Goal: Information Seeking & Learning: Learn about a topic

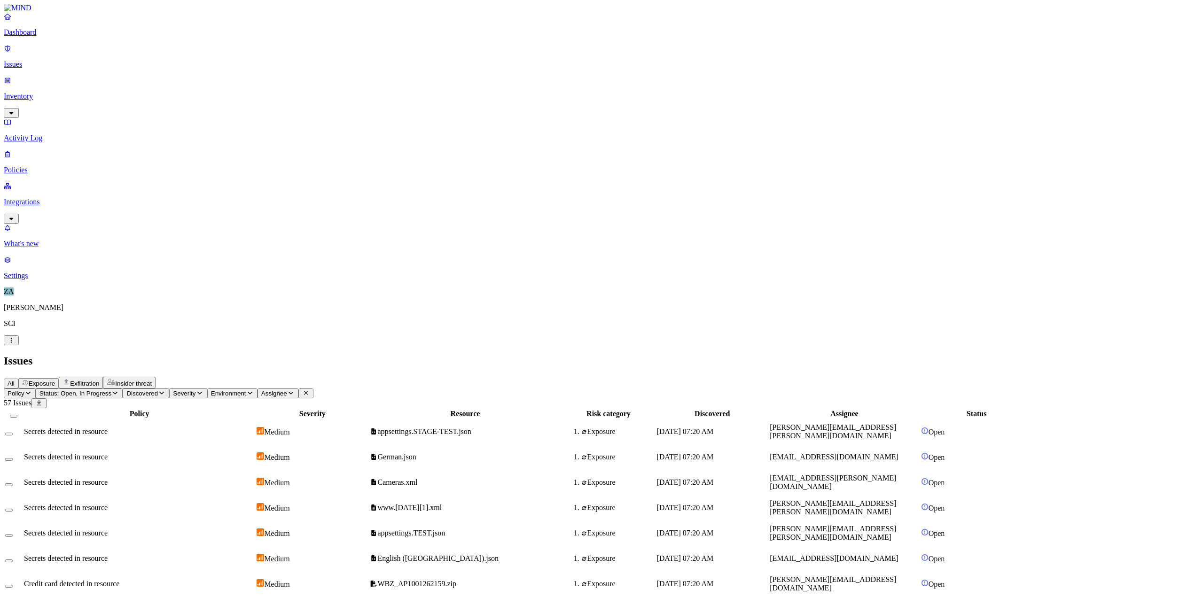
drag, startPoint x: 718, startPoint y: 24, endPoint x: 756, endPoint y: 34, distance: 38.9
click at [718, 355] on div "Issues" at bounding box center [601, 361] width 1195 height 13
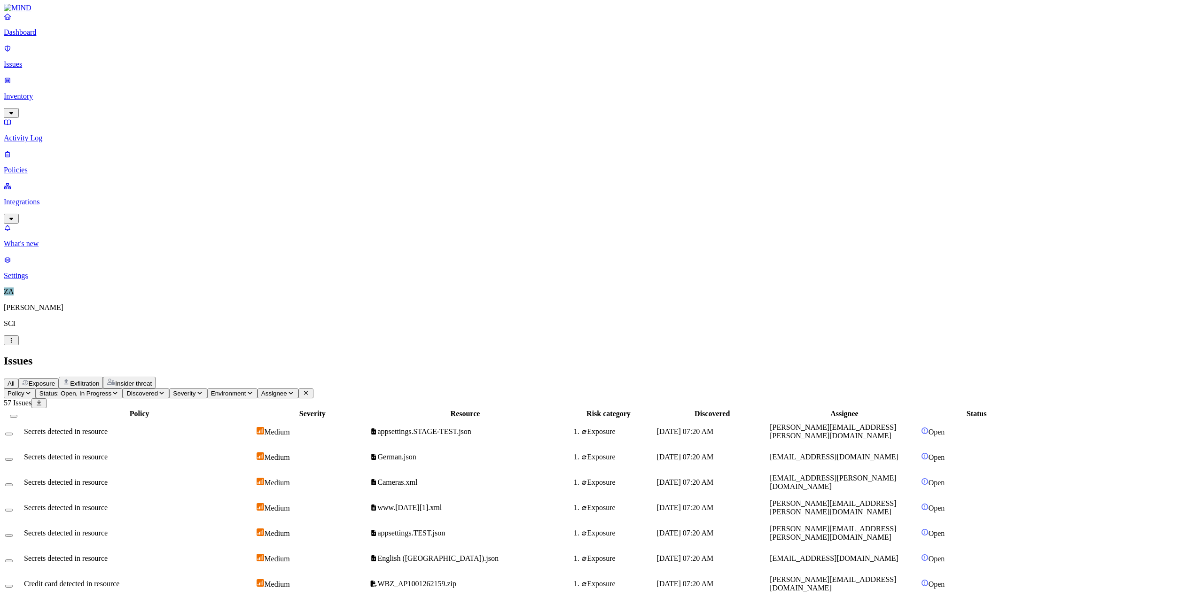
click at [416, 453] on span "German.json" at bounding box center [397, 457] width 39 height 8
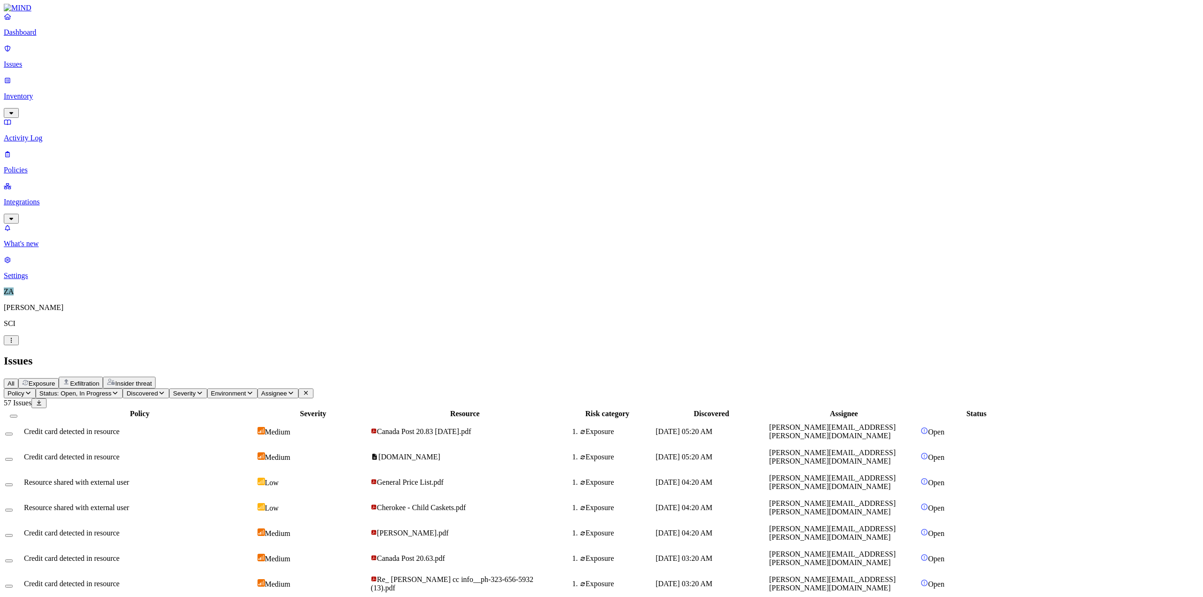
scroll to position [25, 0]
click at [444, 478] on span "General Price List.pdf" at bounding box center [407, 482] width 73 height 8
click at [440, 453] on span "[DOMAIN_NAME]" at bounding box center [409, 457] width 62 height 8
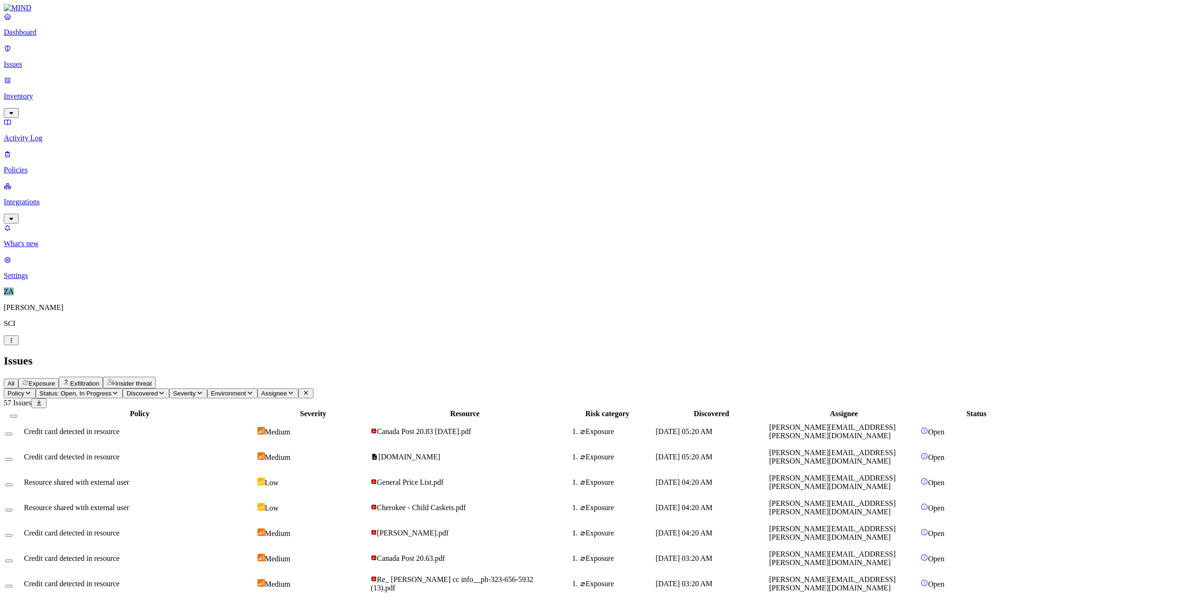
click at [32, 61] on p "Issues" at bounding box center [601, 64] width 1195 height 8
click at [48, 166] on p "Policies" at bounding box center [601, 170] width 1195 height 8
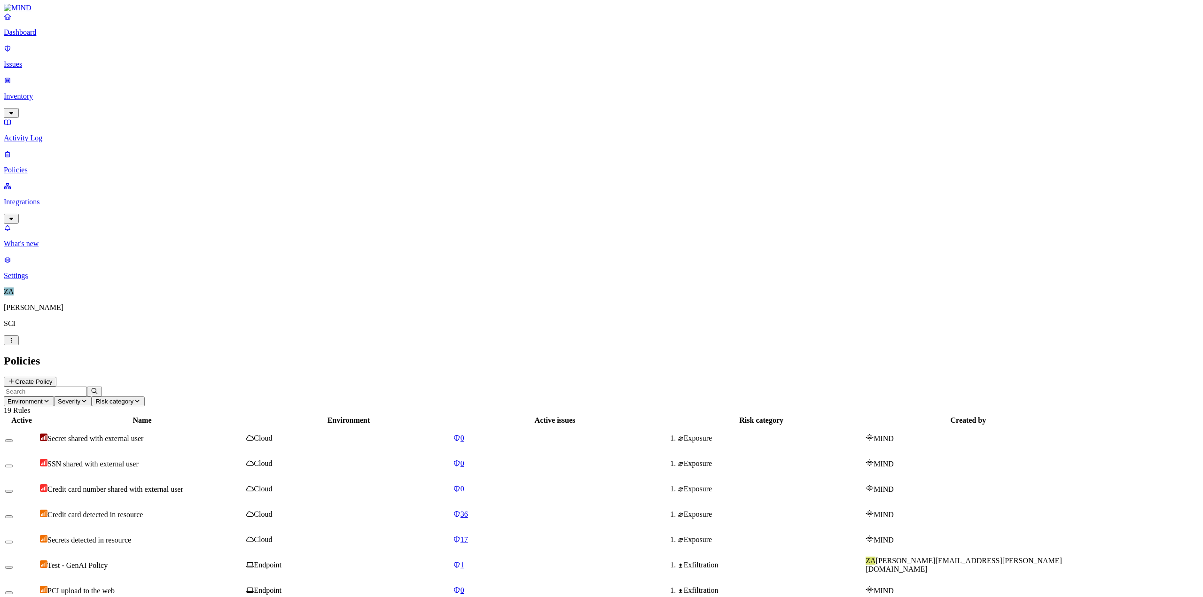
click at [43, 198] on p "Integrations" at bounding box center [601, 202] width 1195 height 8
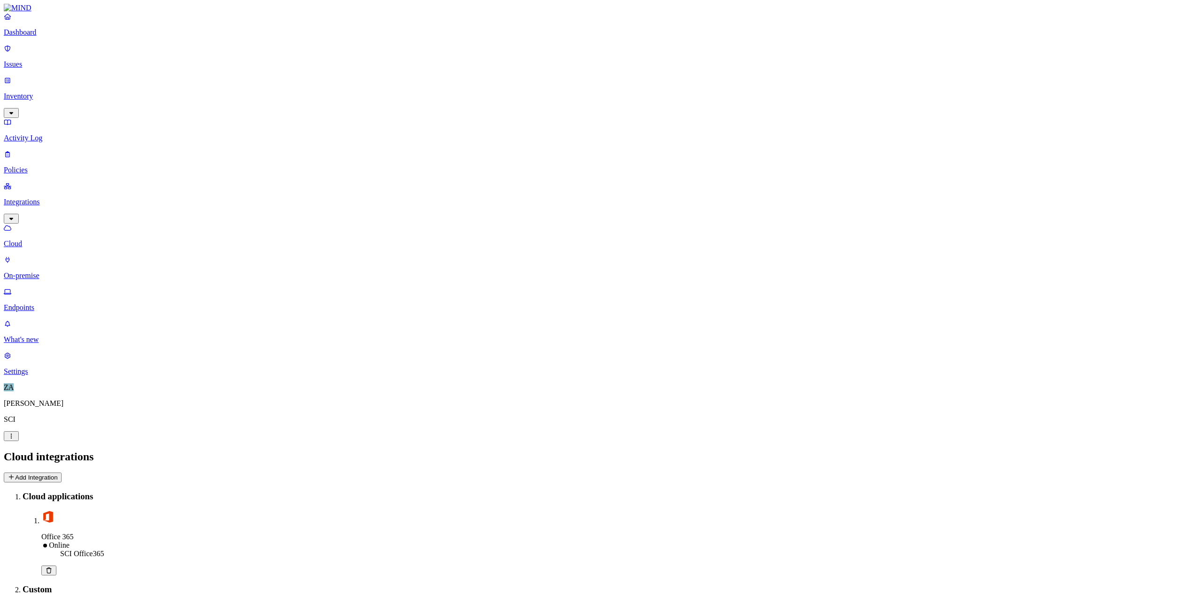
click at [34, 92] on p "Inventory" at bounding box center [601, 96] width 1195 height 8
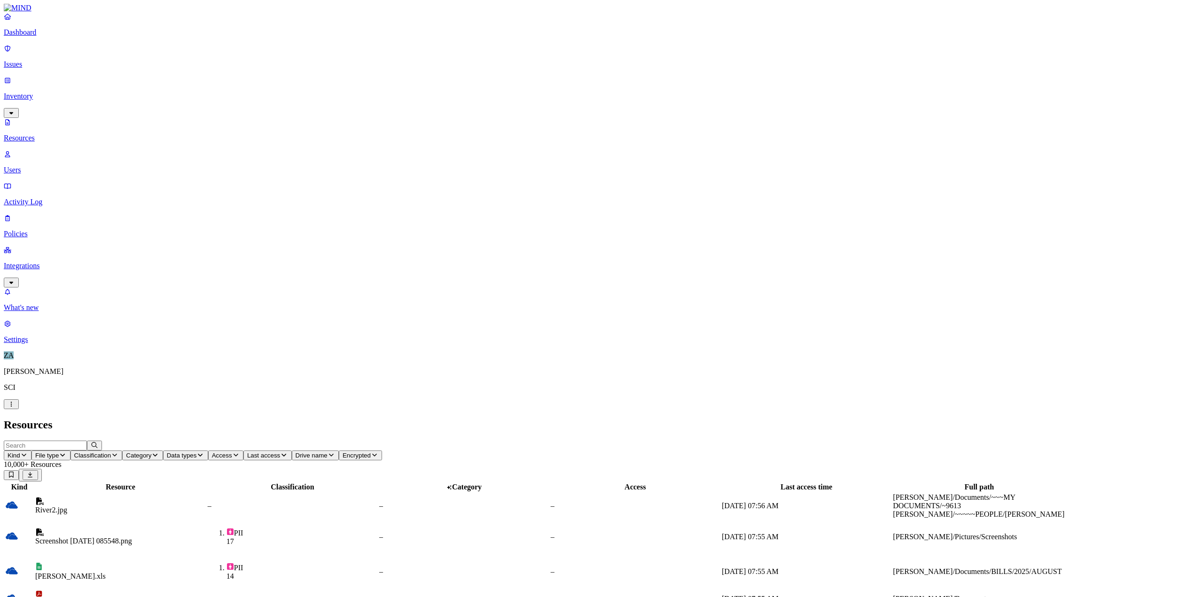
click at [206, 537] on div "Screenshot [DATE] 085548.png" at bounding box center [120, 541] width 171 height 8
click at [206, 563] on div "[PERSON_NAME].xls" at bounding box center [120, 572] width 171 height 18
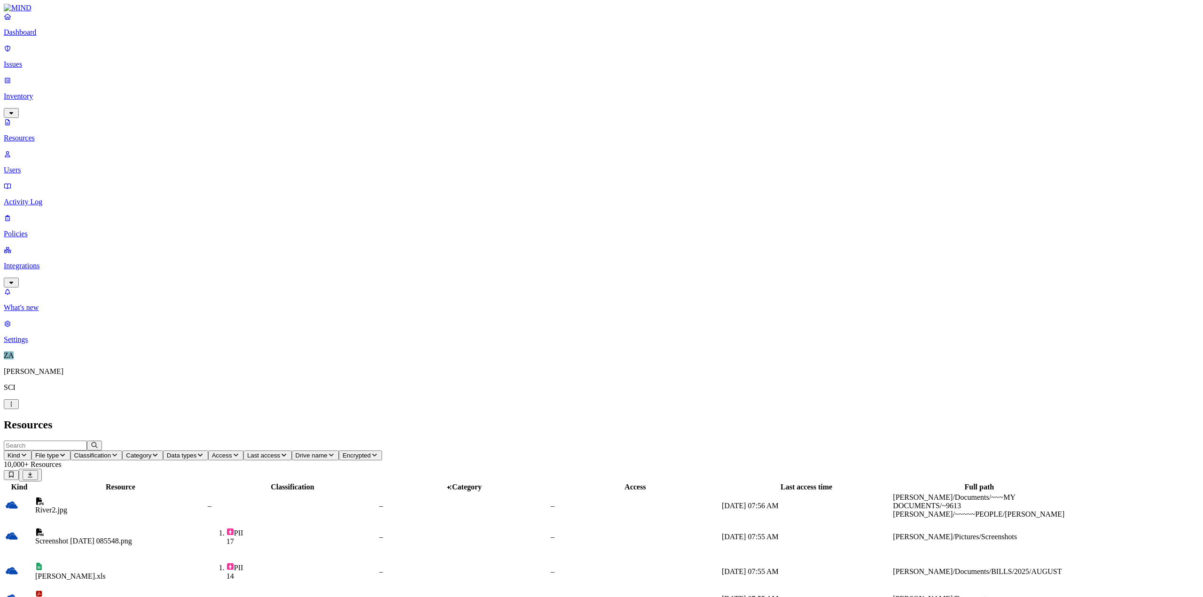
click at [123, 451] on button "Classification" at bounding box center [96, 456] width 52 height 10
click at [281, 73] on div "PCI" at bounding box center [281, 86] width 0 height 26
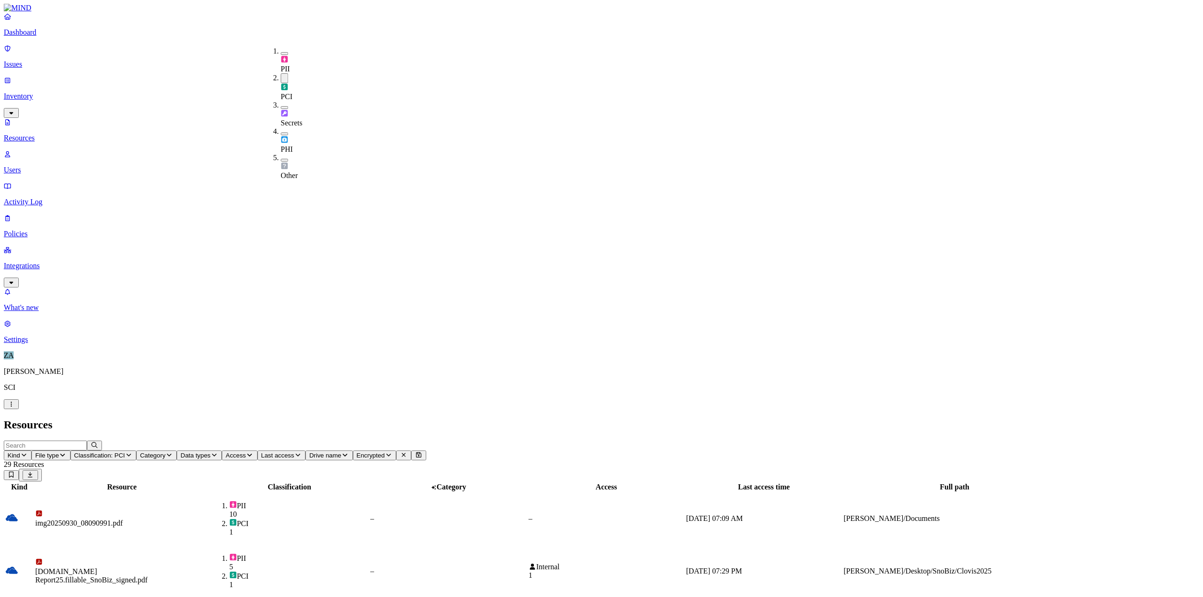
click at [694, 419] on h2 "Resources" at bounding box center [601, 425] width 1195 height 13
click at [165, 452] on span "Category" at bounding box center [152, 455] width 25 height 7
click at [125, 452] on span "Classification: PCI" at bounding box center [99, 455] width 51 height 7
click at [281, 73] on button "button" at bounding box center [285, 78] width 8 height 10
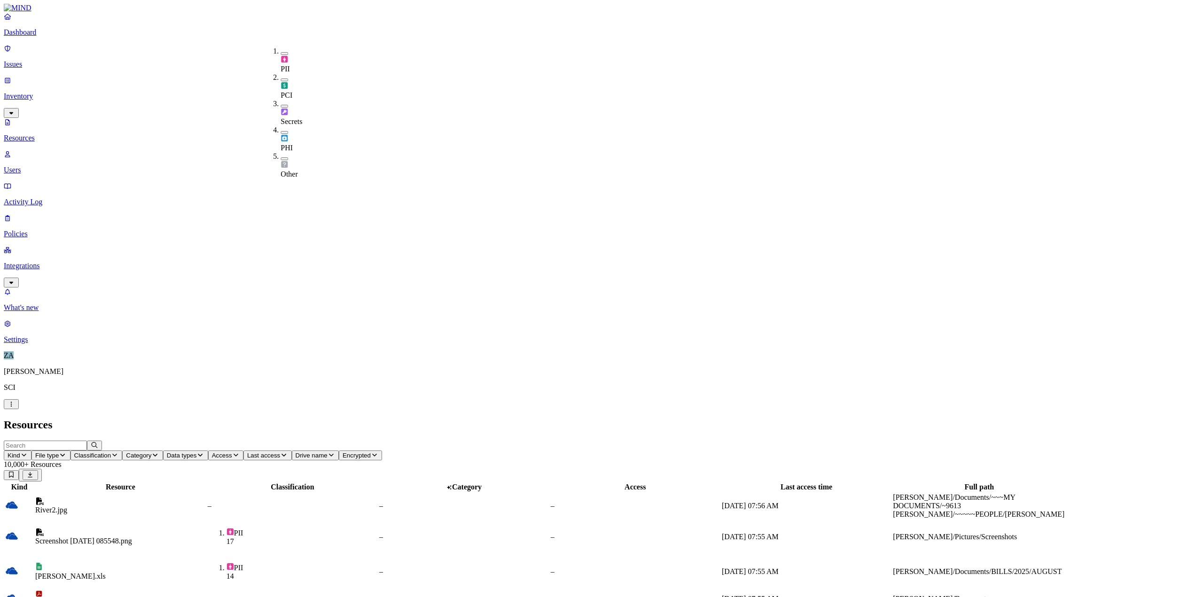
click at [197, 452] on span "Data types" at bounding box center [182, 455] width 30 height 7
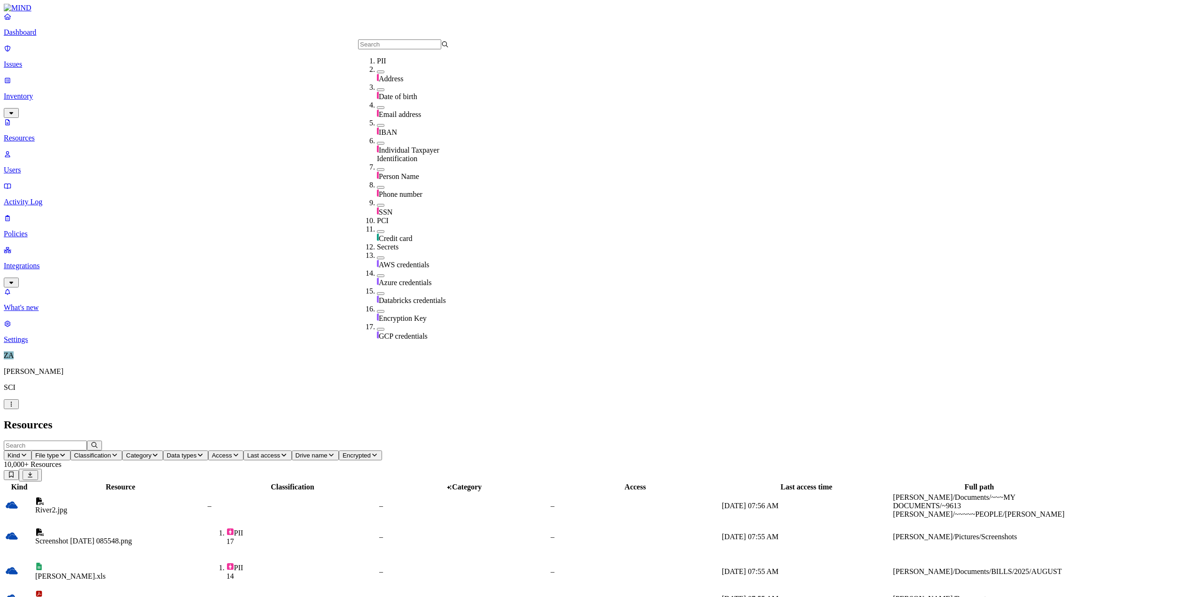
click at [377, 204] on button "button" at bounding box center [381, 205] width 8 height 3
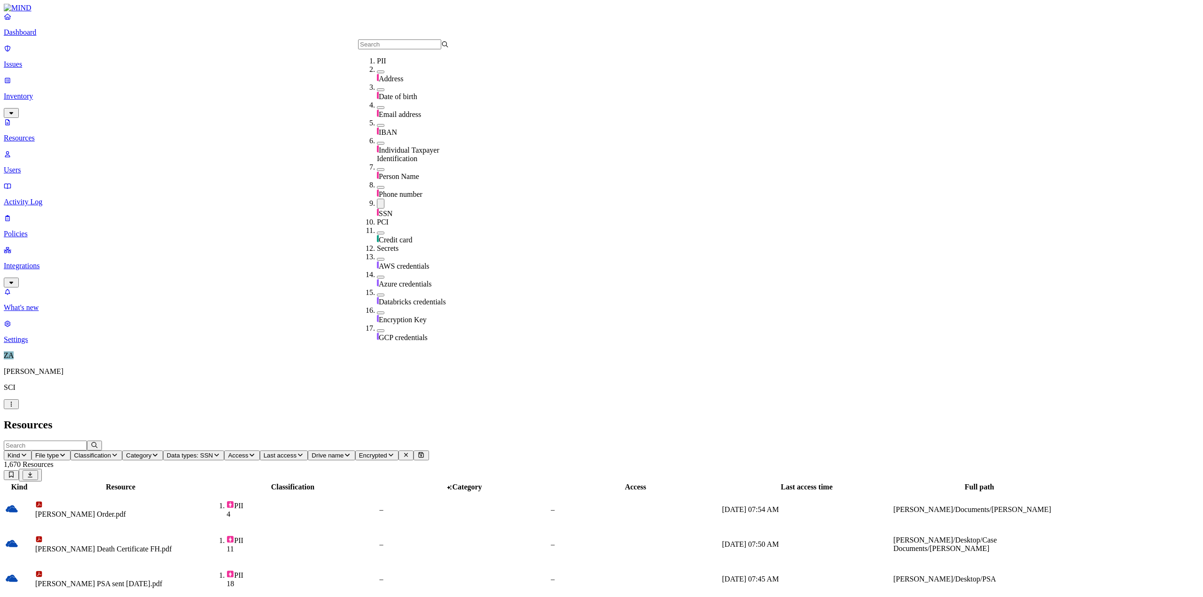
click at [661, 419] on div "Resources" at bounding box center [601, 425] width 1195 height 13
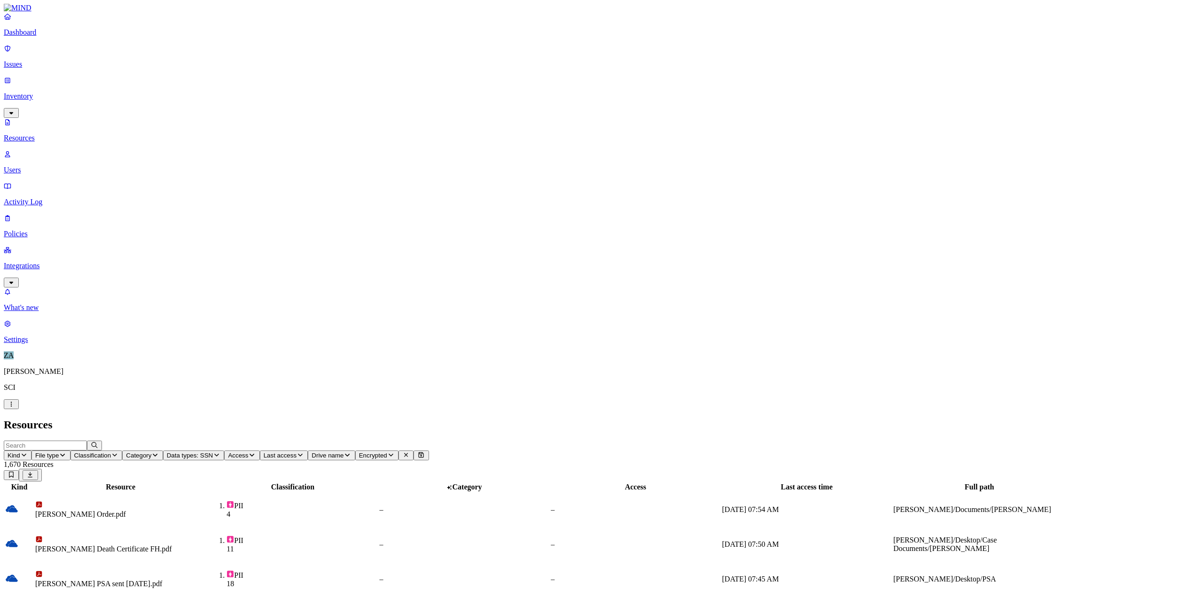
click at [549, 540] on div "–" at bounding box center [465, 544] width 170 height 8
click at [549, 575] on div "–" at bounding box center [465, 579] width 170 height 8
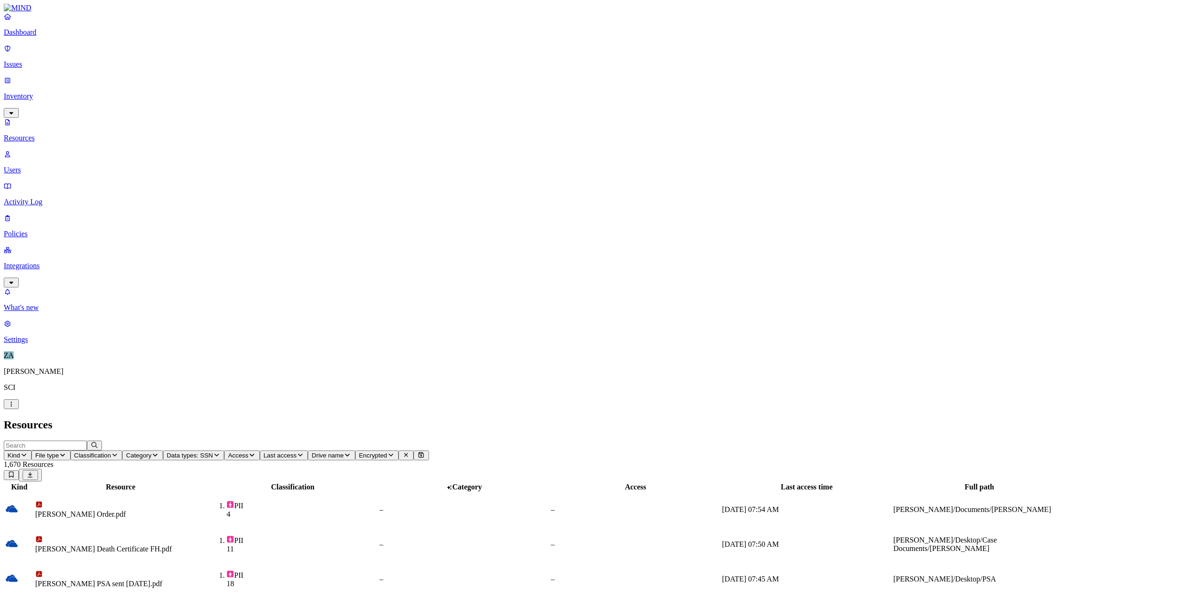
click at [32, 150] on link "Users" at bounding box center [601, 162] width 1195 height 24
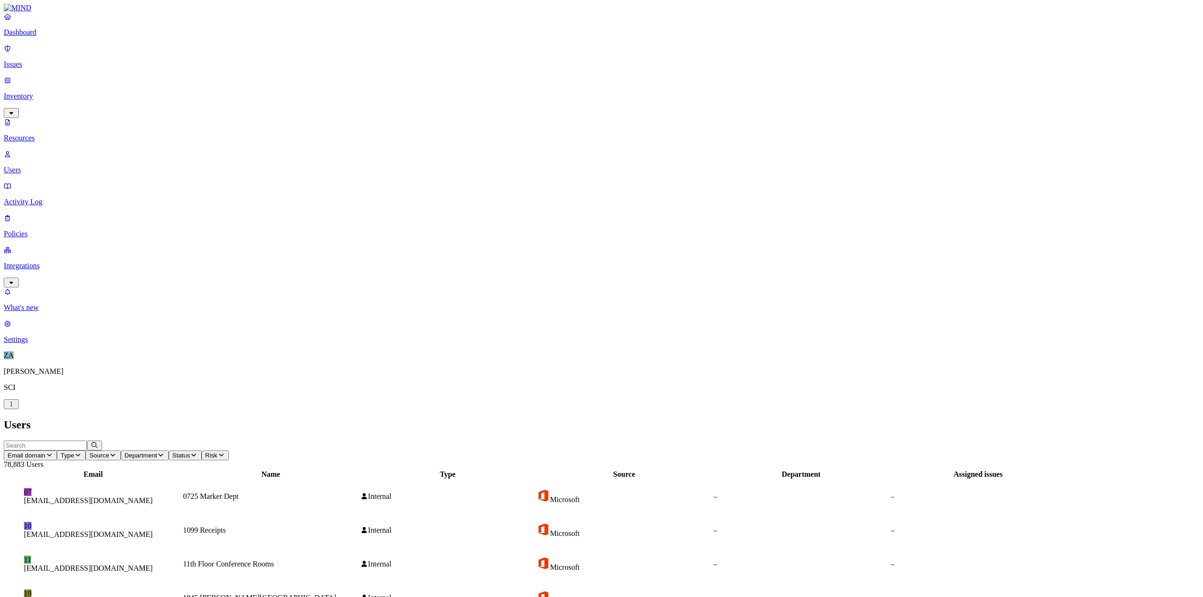
click at [87, 441] on input "text" at bounding box center [45, 446] width 83 height 10
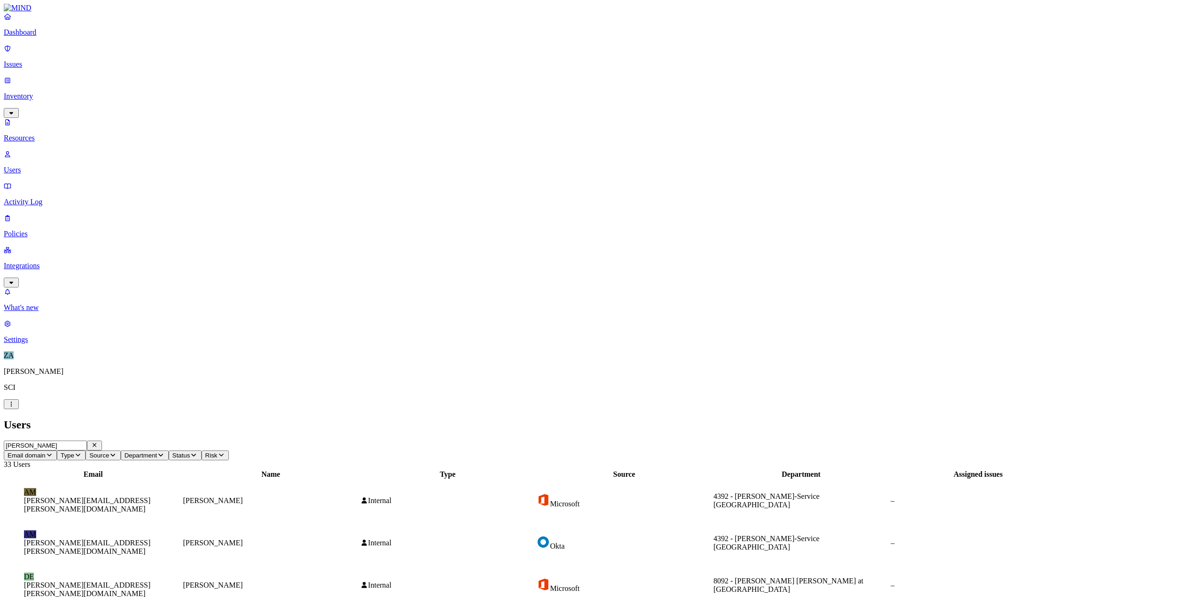
scroll to position [57, 0]
type input "[PERSON_NAME]"
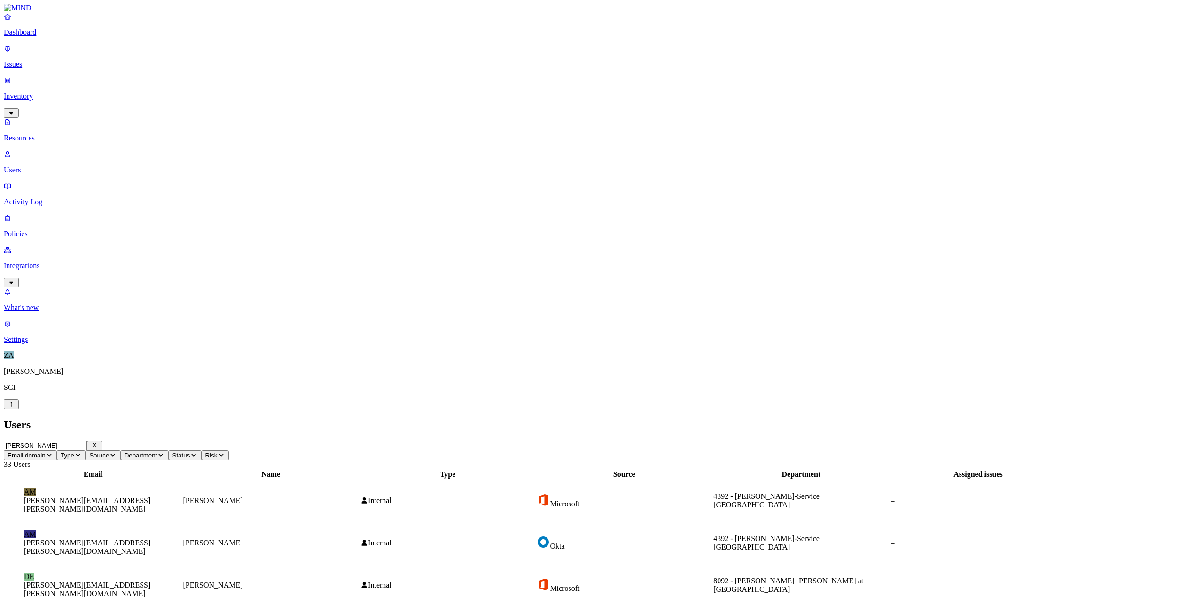
drag, startPoint x: 1046, startPoint y: 205, endPoint x: 1099, endPoint y: 209, distance: 53.3
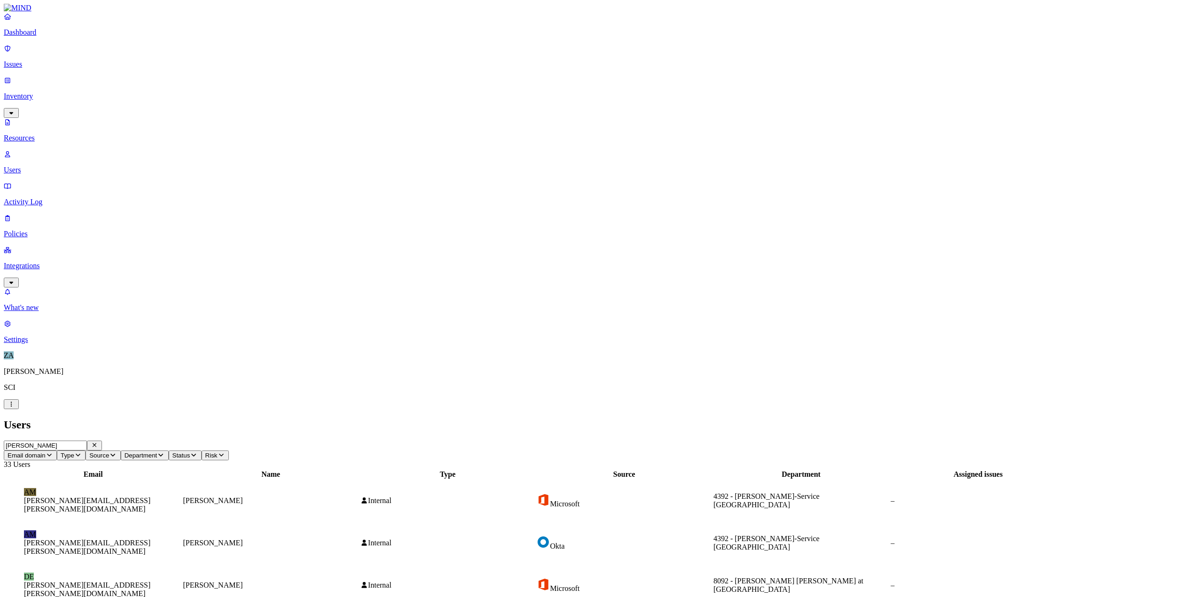
drag, startPoint x: 1046, startPoint y: 202, endPoint x: 1085, endPoint y: 205, distance: 39.1
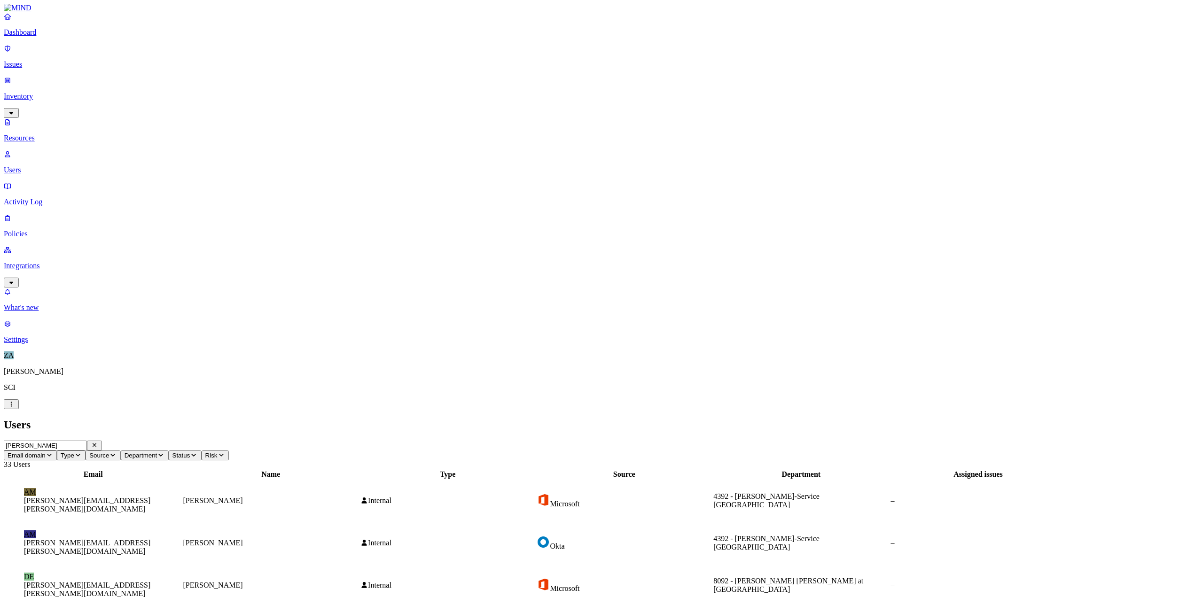
click at [45, 134] on p "Resources" at bounding box center [601, 138] width 1195 height 8
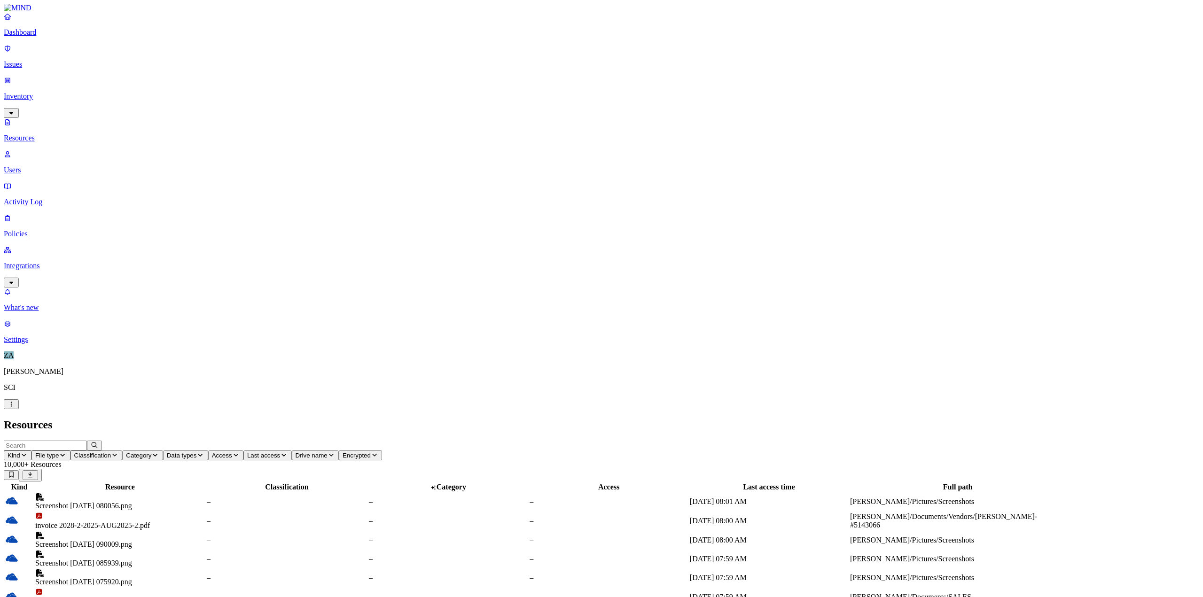
click at [87, 441] on input "text" at bounding box center [45, 446] width 83 height 10
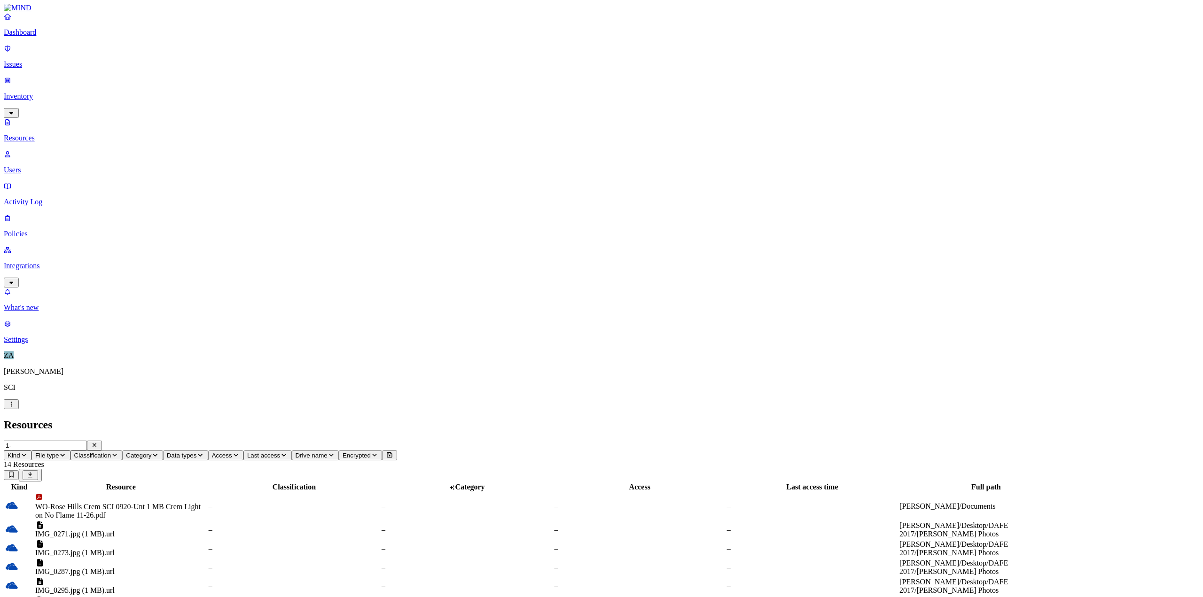
type input "1"
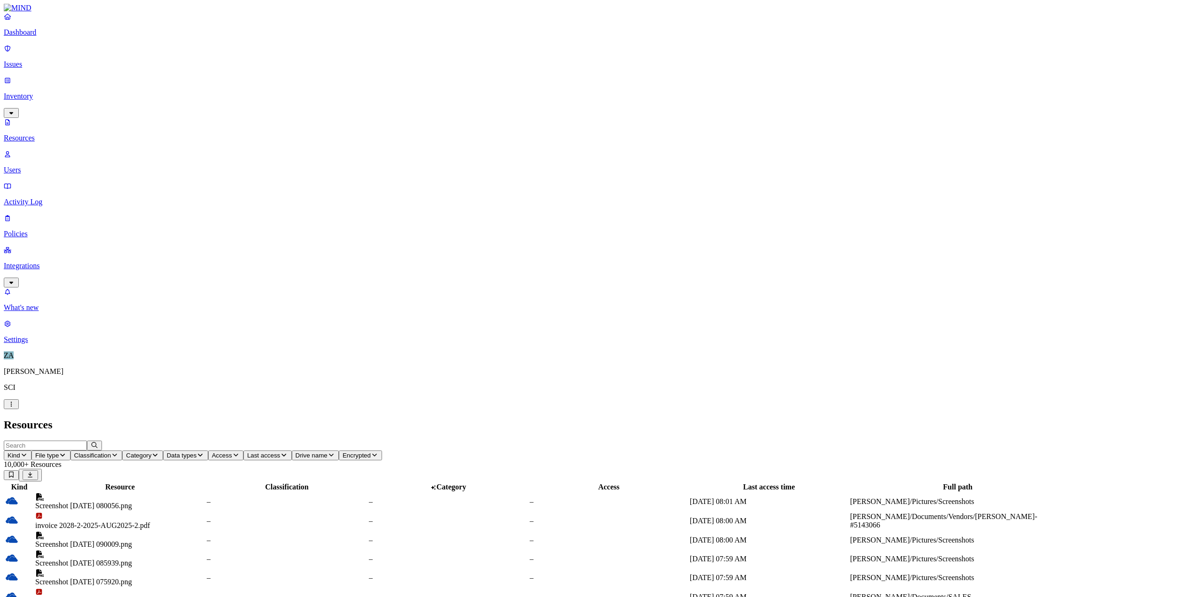
click at [204, 452] on icon "button" at bounding box center [200, 455] width 8 height 6
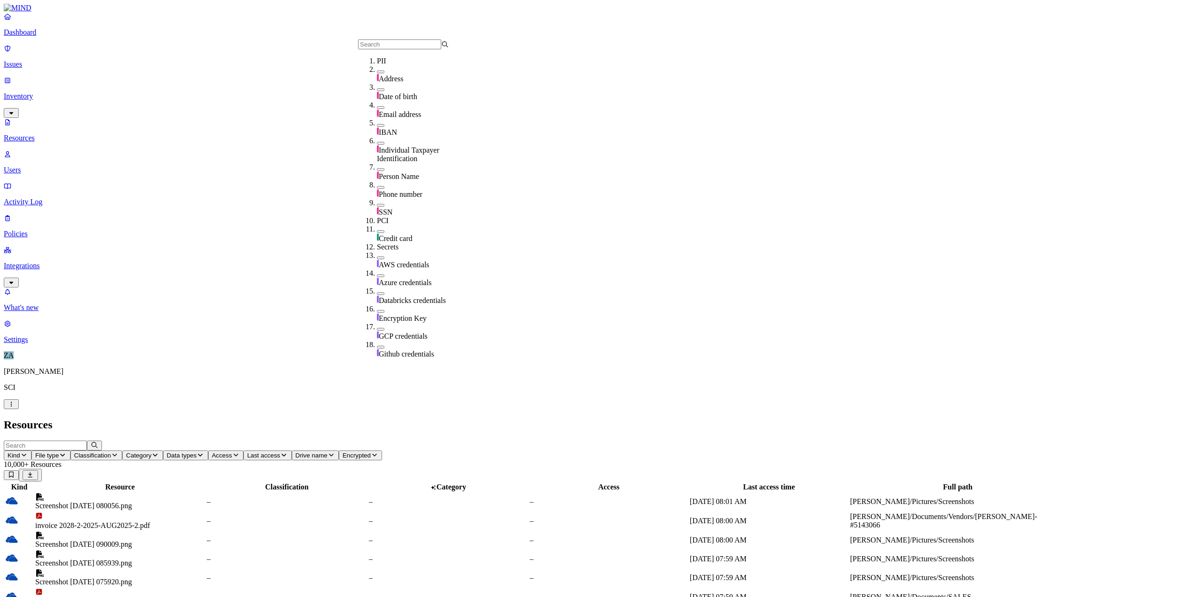
scroll to position [94, 0]
click at [377, 211] on button "button" at bounding box center [381, 212] width 8 height 3
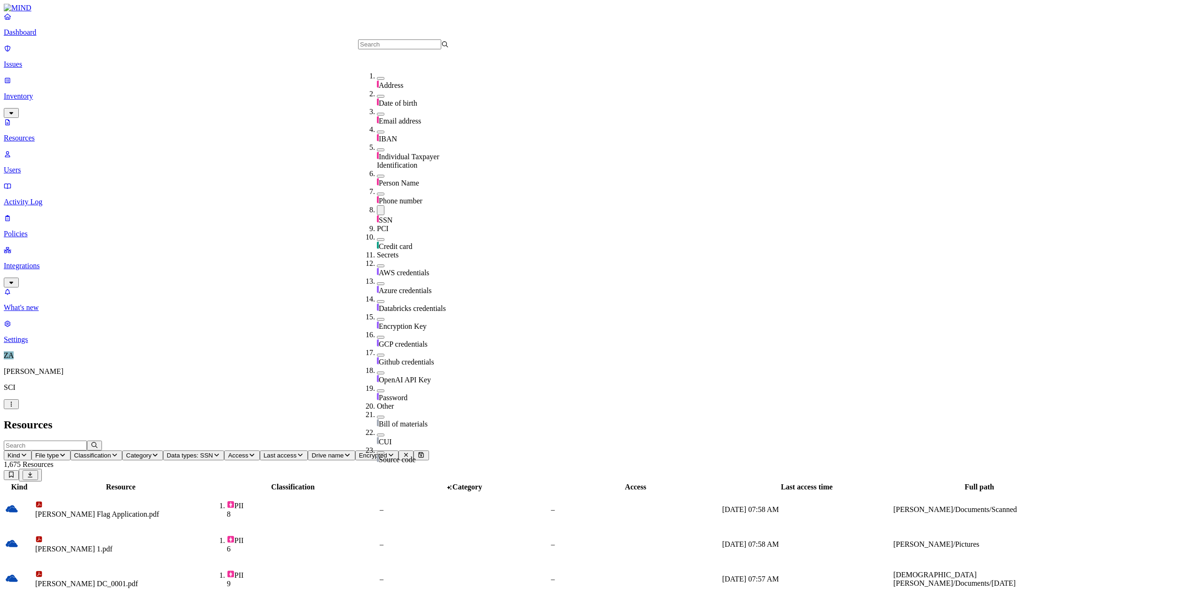
click at [663, 419] on h2 "Resources" at bounding box center [601, 425] width 1195 height 13
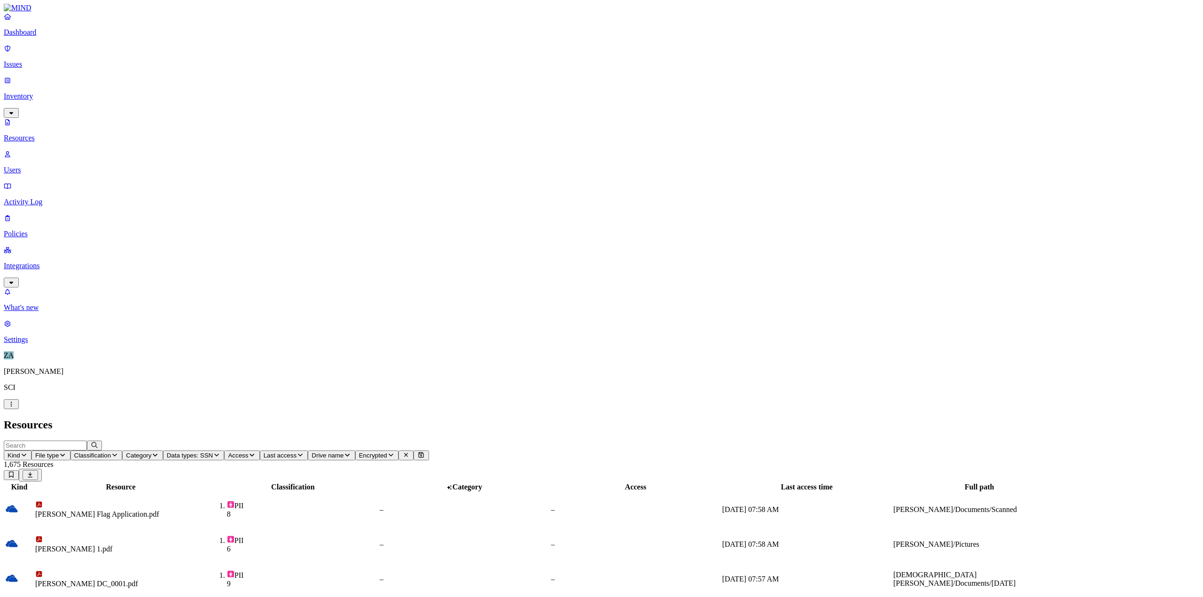
scroll to position [57, 0]
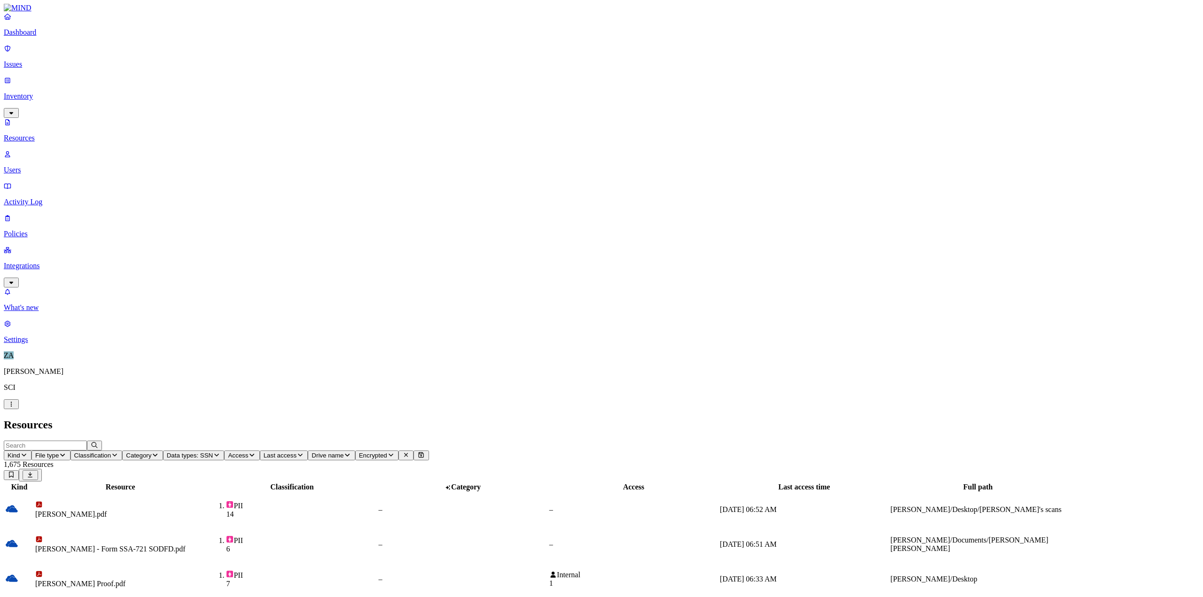
click at [205, 501] on div "[PERSON_NAME].pdf" at bounding box center [120, 510] width 170 height 18
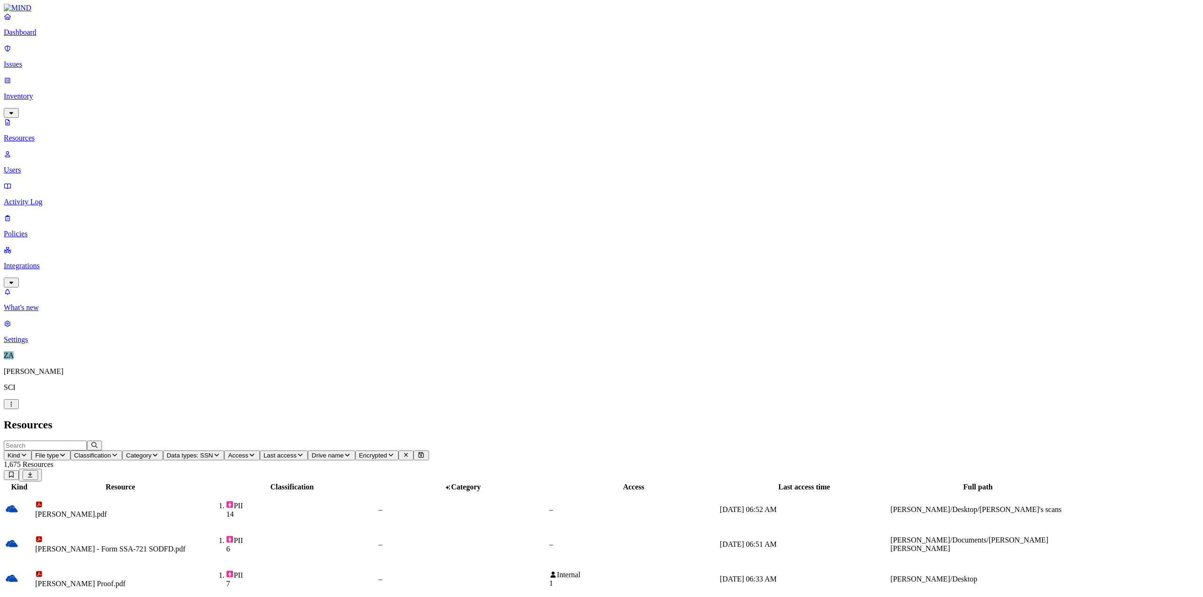
click at [194, 545] on div "[PERSON_NAME] - Form SSA-721 SODFD.pdf" at bounding box center [120, 549] width 170 height 8
click at [194, 580] on div "[PERSON_NAME] Proof.pdf" at bounding box center [120, 584] width 170 height 8
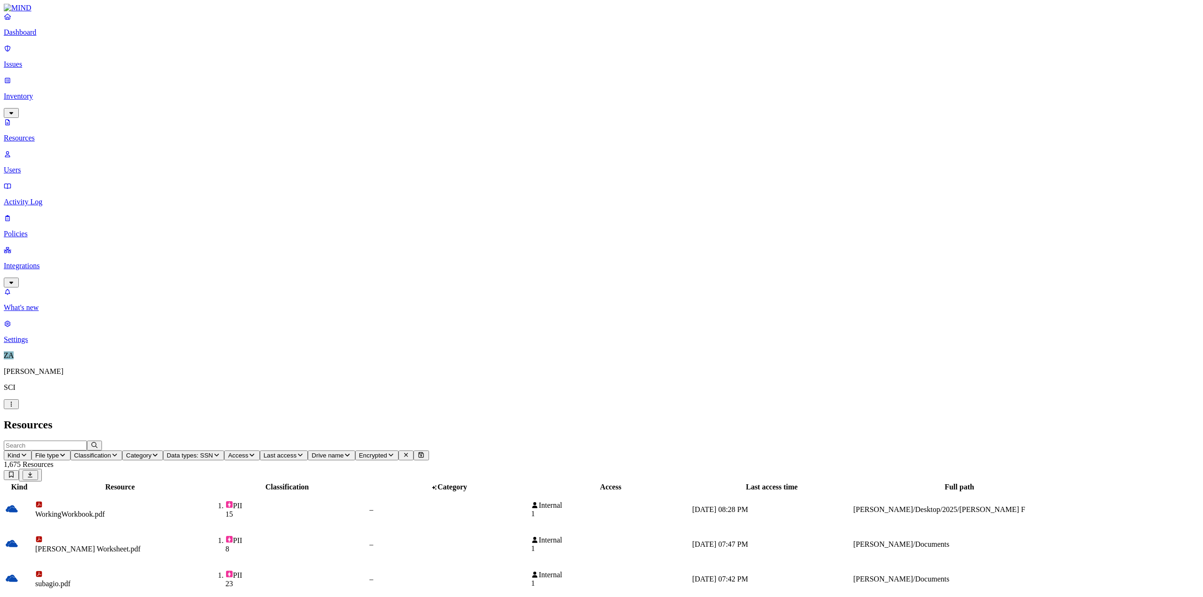
drag, startPoint x: 202, startPoint y: 183, endPoint x: 343, endPoint y: 10, distance: 223.7
click at [343, 419] on h2 "Resources" at bounding box center [601, 425] width 1195 height 13
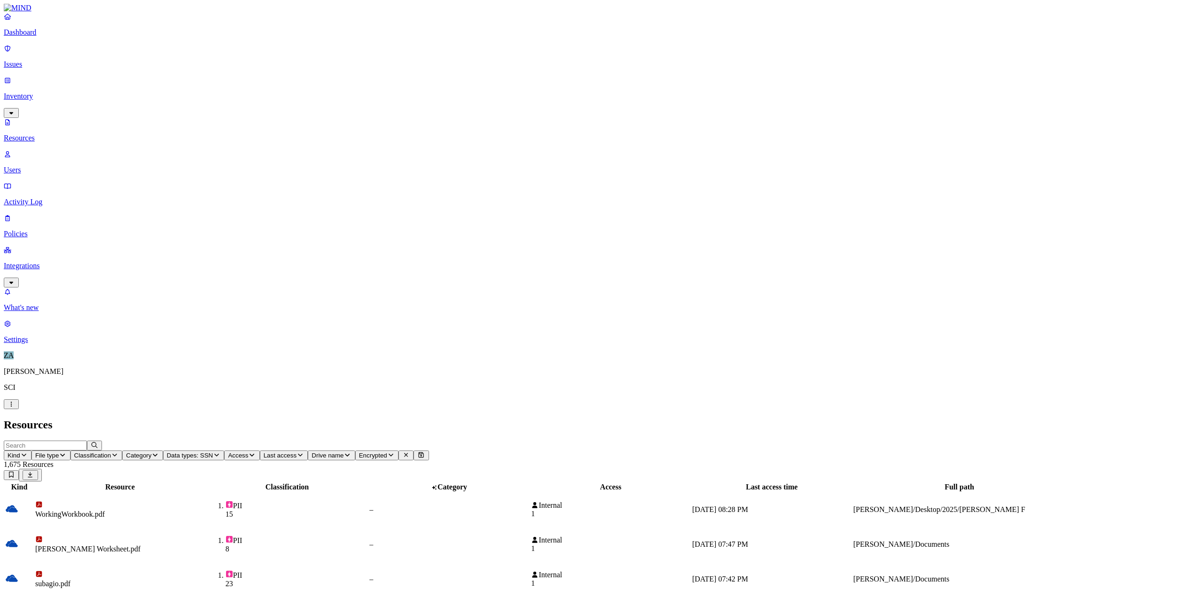
click at [248, 452] on span "Access" at bounding box center [238, 455] width 20 height 7
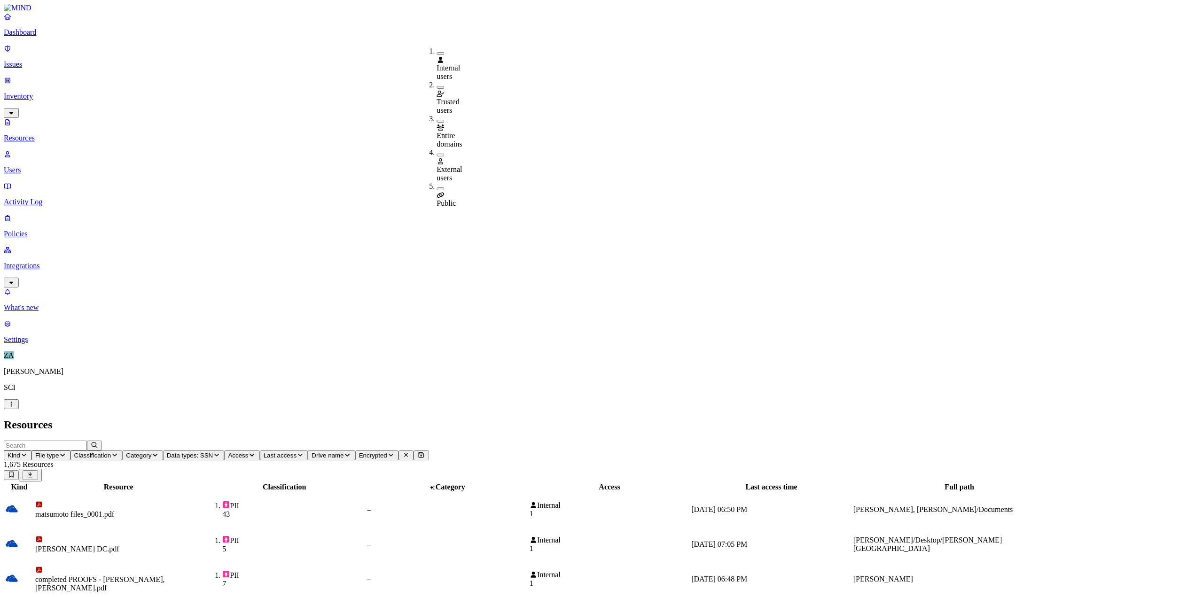
click at [547, 419] on h2 "Resources" at bounding box center [601, 425] width 1195 height 13
click at [296, 452] on span "Last access" at bounding box center [280, 455] width 33 height 7
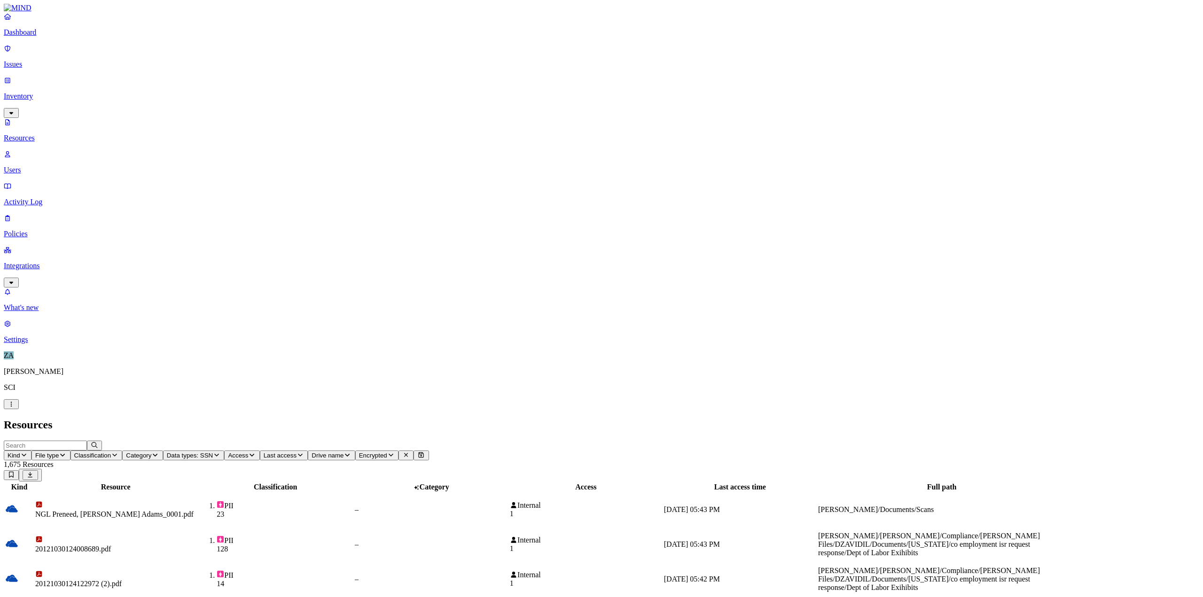
drag, startPoint x: 1169, startPoint y: 577, endPoint x: 1136, endPoint y: 595, distance: 37.9
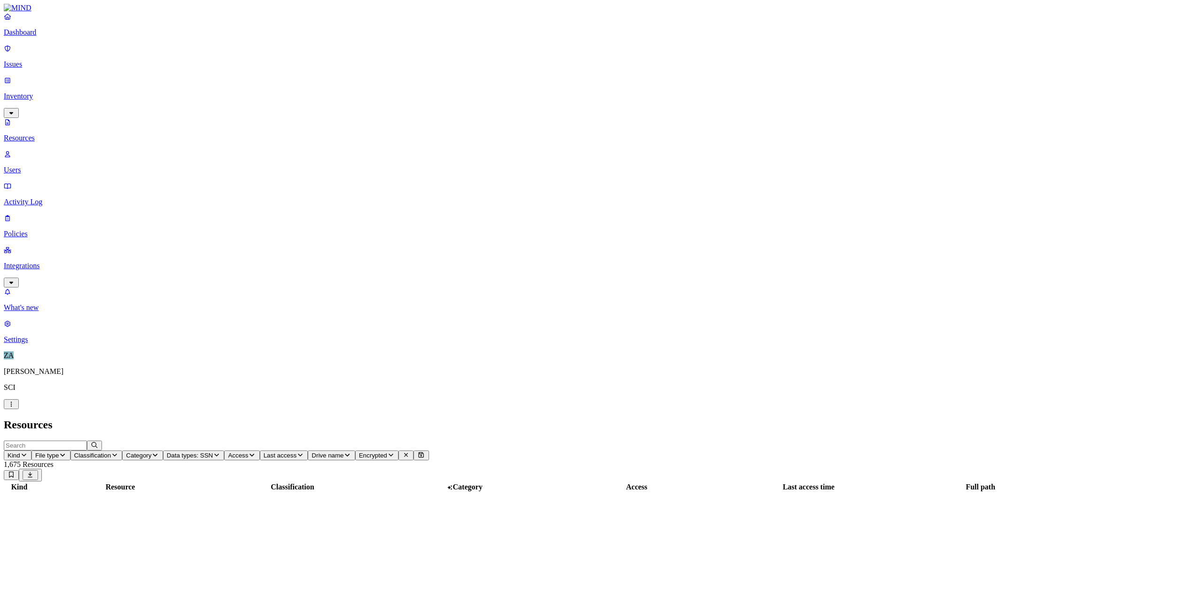
click at [42, 61] on p "Issues" at bounding box center [601, 64] width 1195 height 8
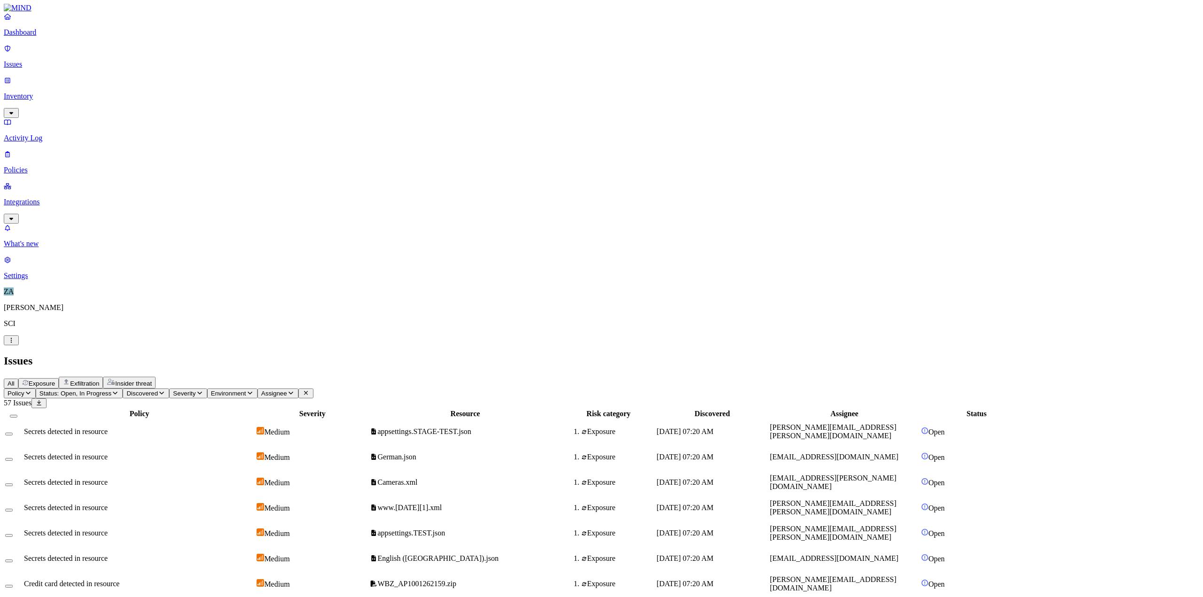
click at [37, 60] on p "Issues" at bounding box center [601, 64] width 1195 height 8
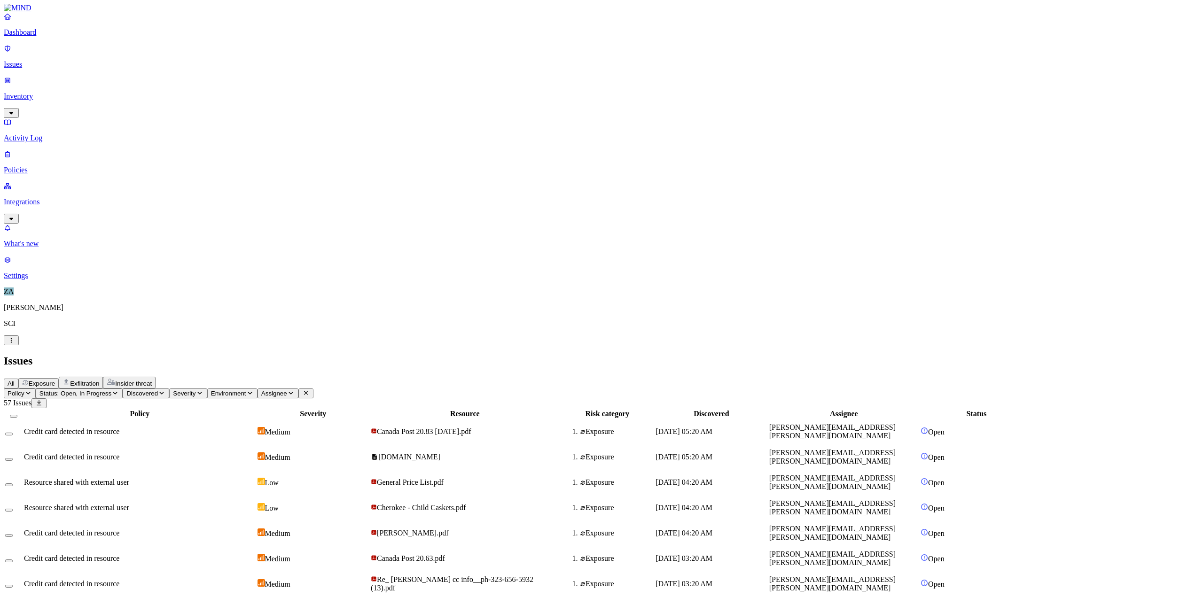
click at [444, 478] on span "General Price List.pdf" at bounding box center [410, 482] width 67 height 8
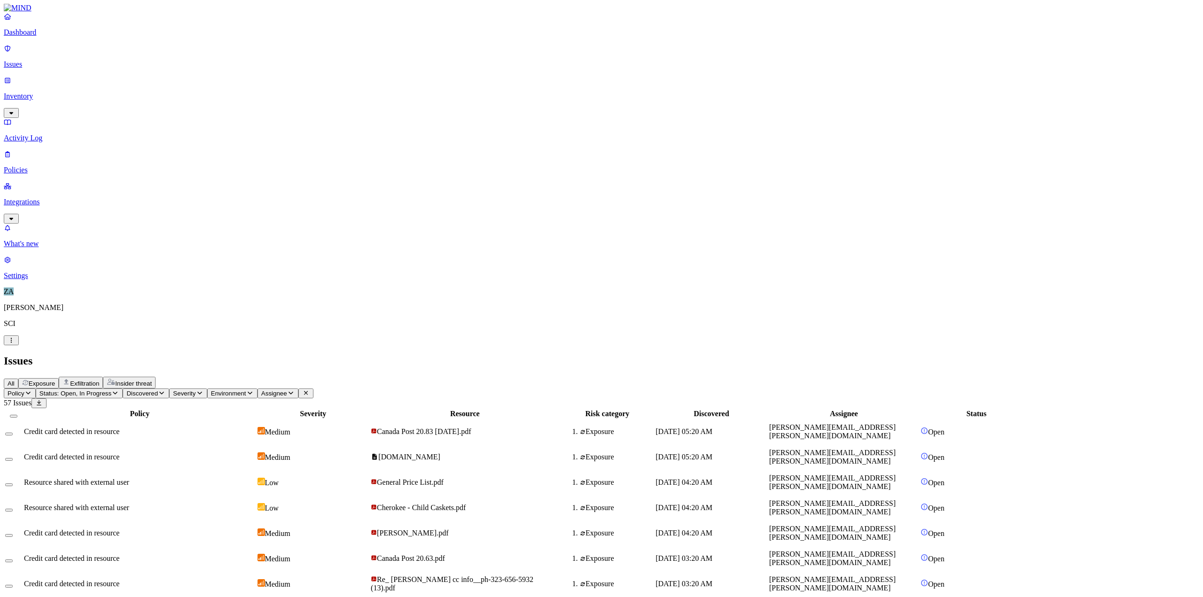
click at [50, 37] on p "Dashboard" at bounding box center [601, 32] width 1195 height 8
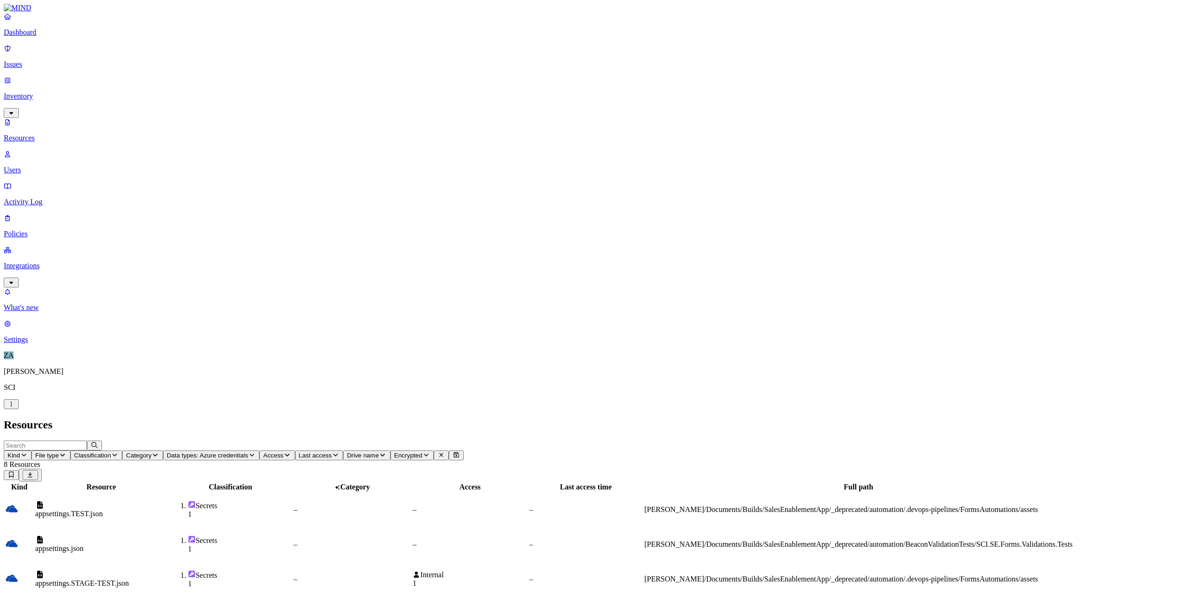
drag, startPoint x: 267, startPoint y: 164, endPoint x: 239, endPoint y: 241, distance: 81.8
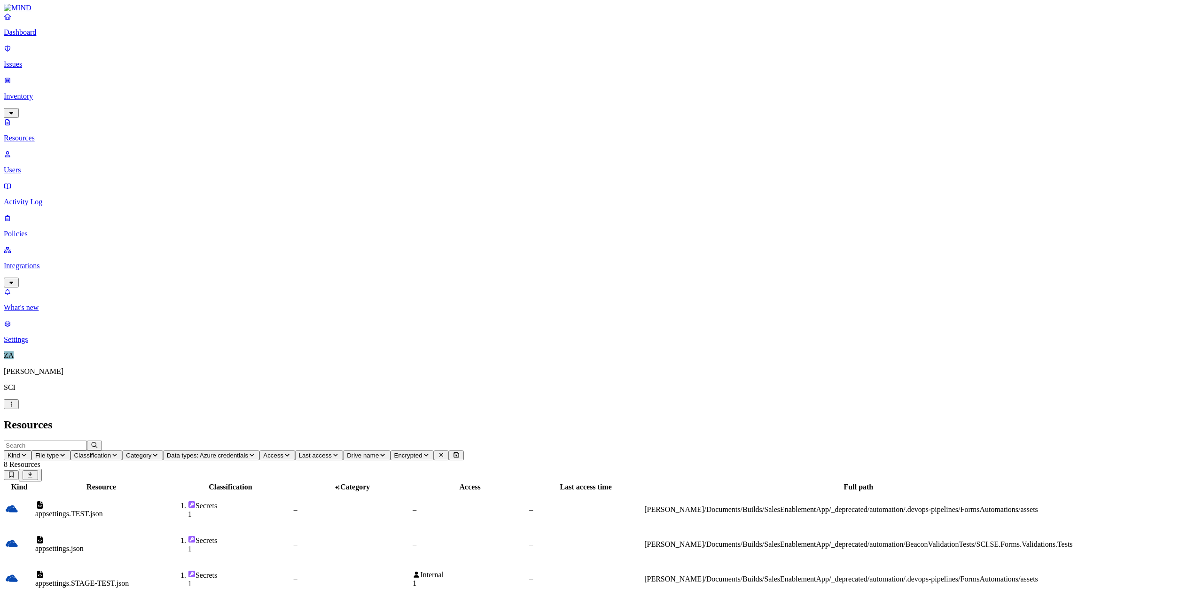
click at [411, 562] on td "–" at bounding box center [352, 579] width 118 height 34
click at [111, 452] on span "Classification" at bounding box center [92, 455] width 37 height 7
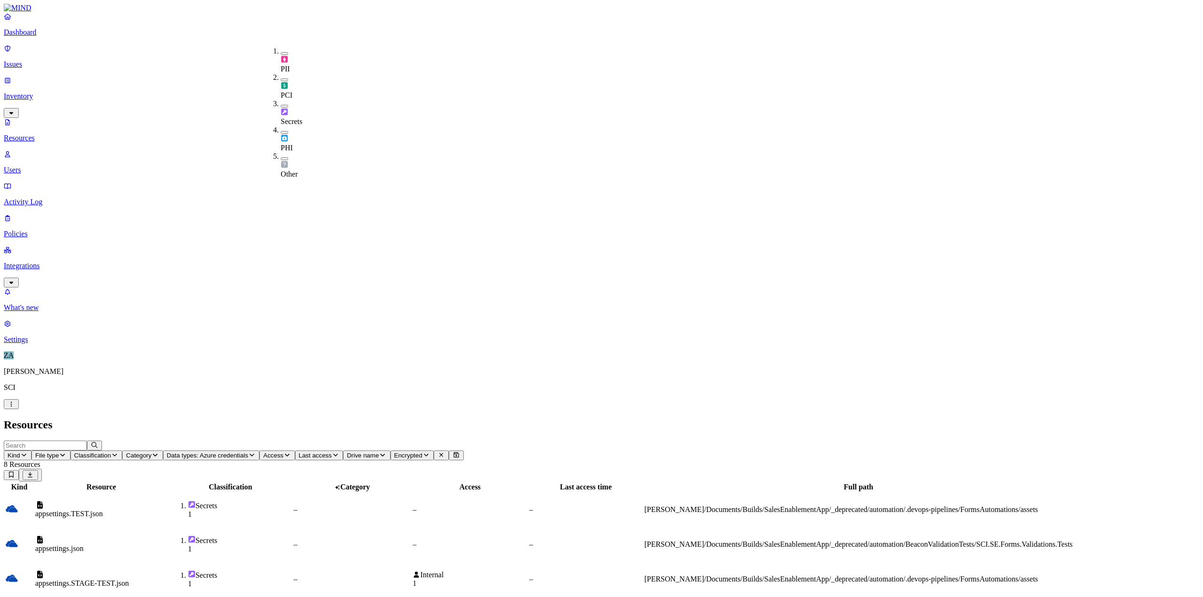
click at [111, 452] on span "Classification" at bounding box center [92, 455] width 37 height 7
click at [163, 451] on button "Category" at bounding box center [142, 456] width 40 height 10
click at [248, 452] on span "Data types: Azure credentials" at bounding box center [207, 455] width 81 height 7
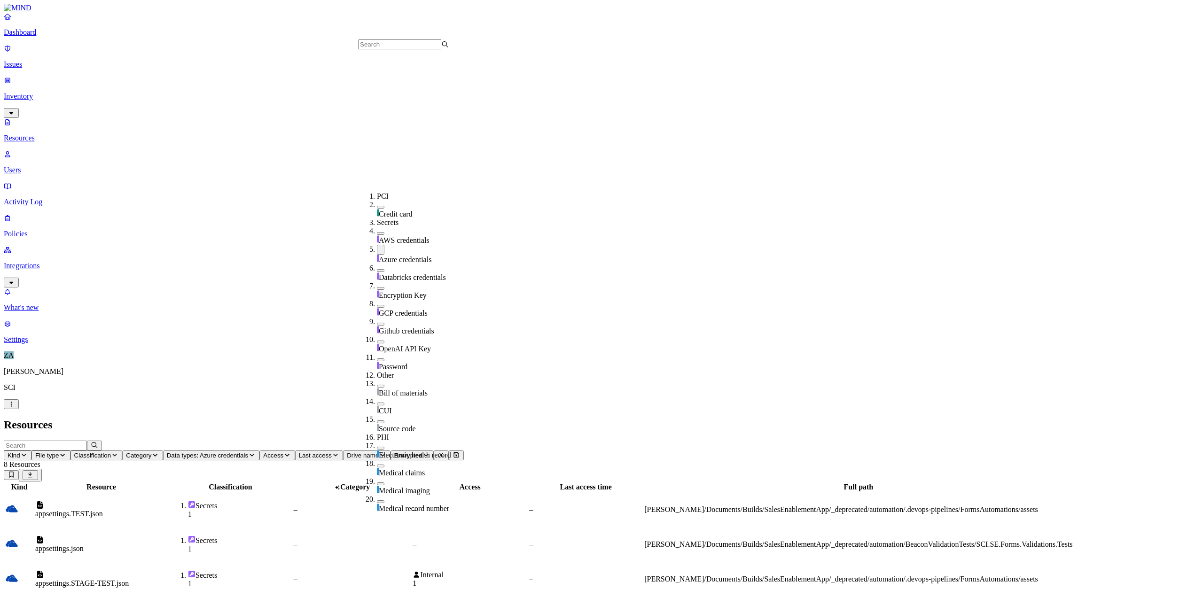
scroll to position [179, 0]
click at [377, 241] on button "button" at bounding box center [381, 242] width 8 height 3
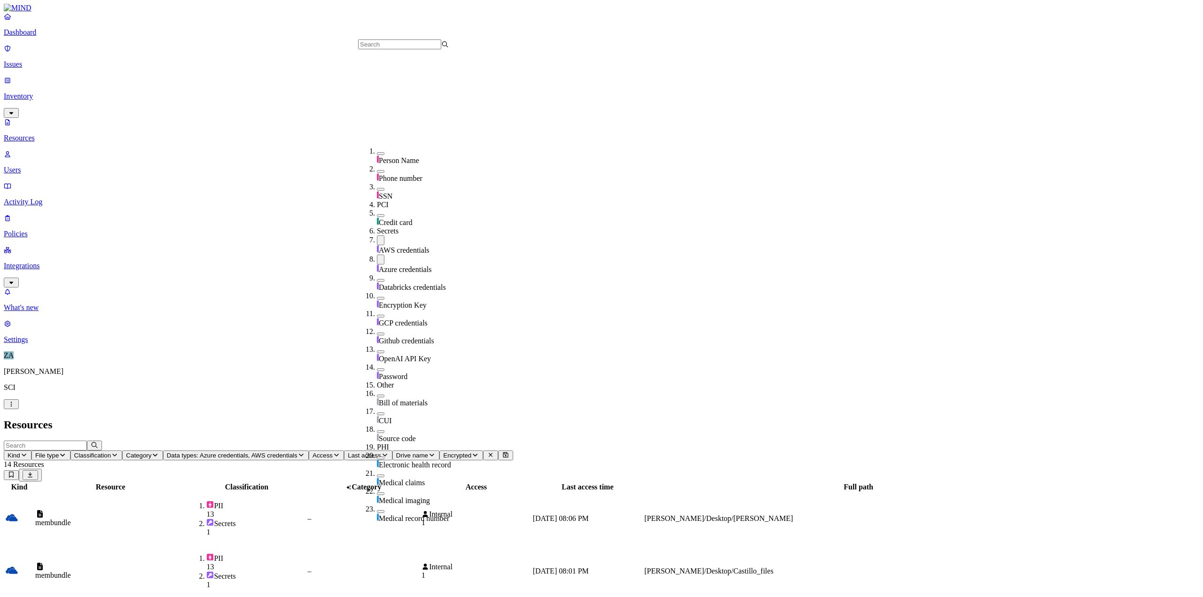
click at [826, 419] on div "Resources" at bounding box center [601, 425] width 1195 height 13
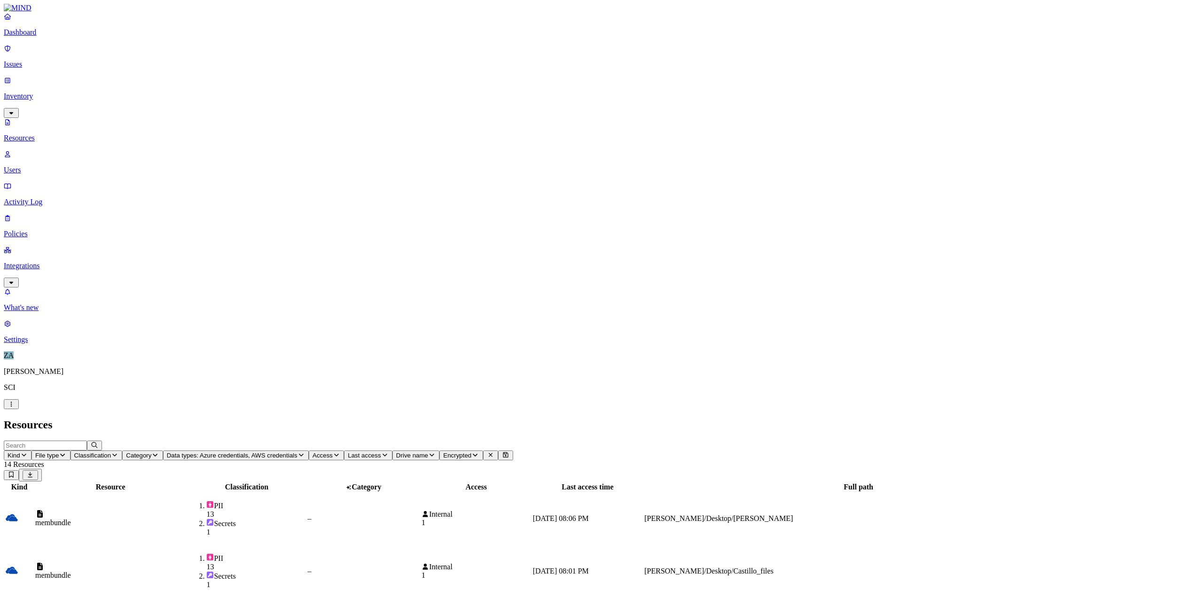
click at [186, 510] on div "membundle" at bounding box center [110, 518] width 150 height 17
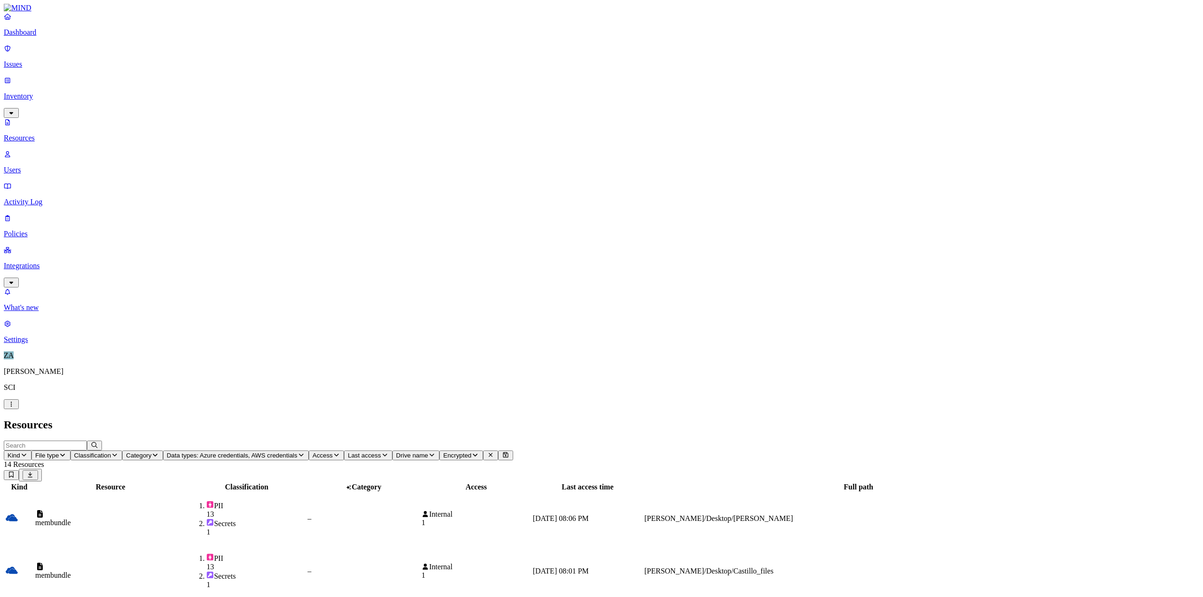
click at [305, 501] on div "PII 13 Secrets 1" at bounding box center [246, 519] width 118 height 36
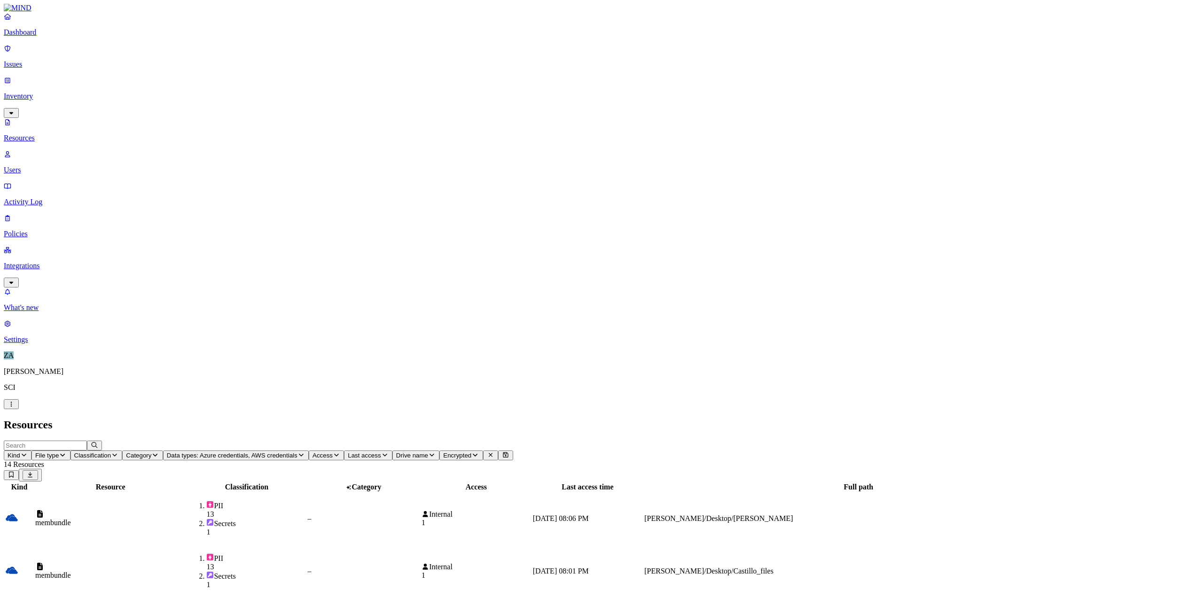
click at [306, 546] on td "PII 13 Secrets 1" at bounding box center [246, 572] width 119 height 52
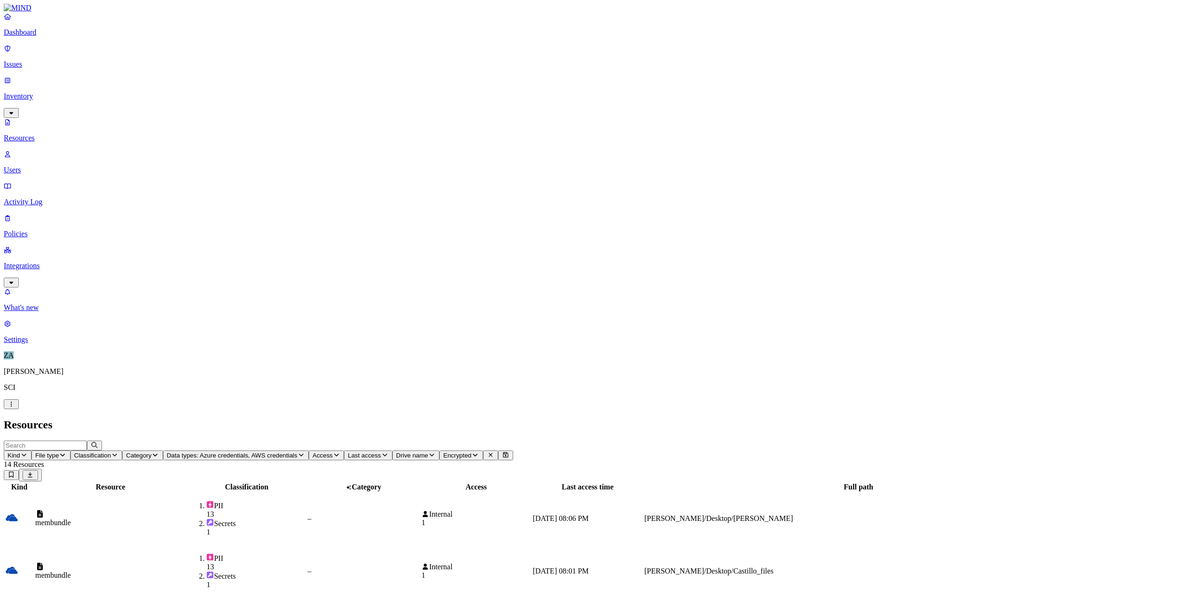
click at [344, 451] on button "Access" at bounding box center [326, 456] width 35 height 10
click at [531, 510] on div "Internal" at bounding box center [475, 514] width 109 height 8
click at [531, 563] on div "Internal" at bounding box center [475, 567] width 109 height 8
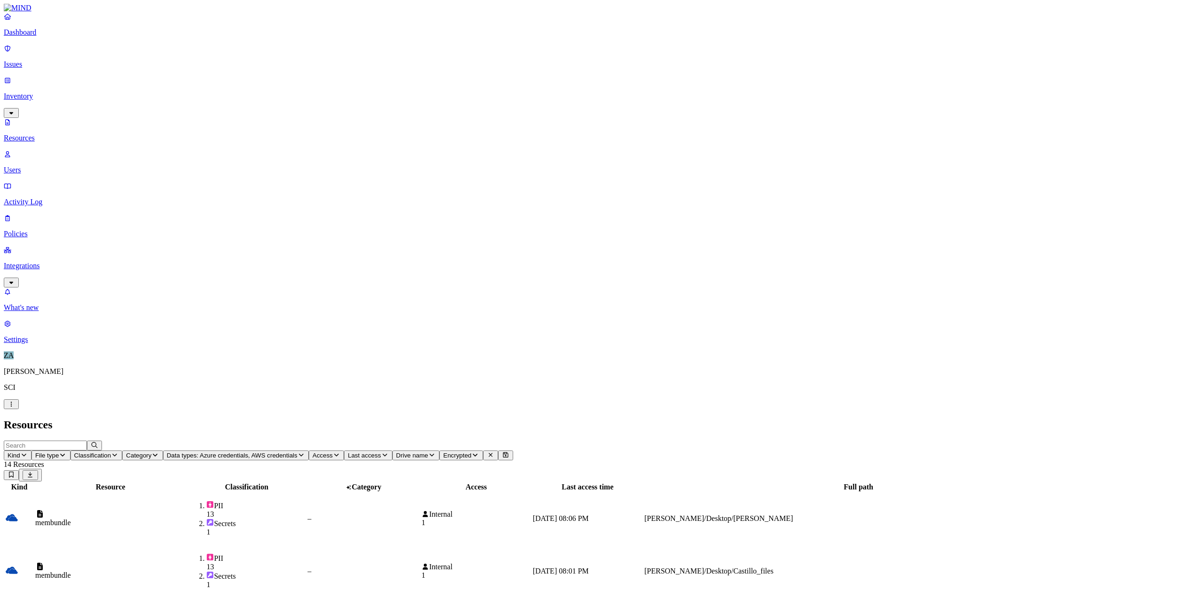
click at [186, 519] on div "membundle" at bounding box center [110, 523] width 150 height 8
click at [41, 60] on p "Issues" at bounding box center [601, 64] width 1195 height 8
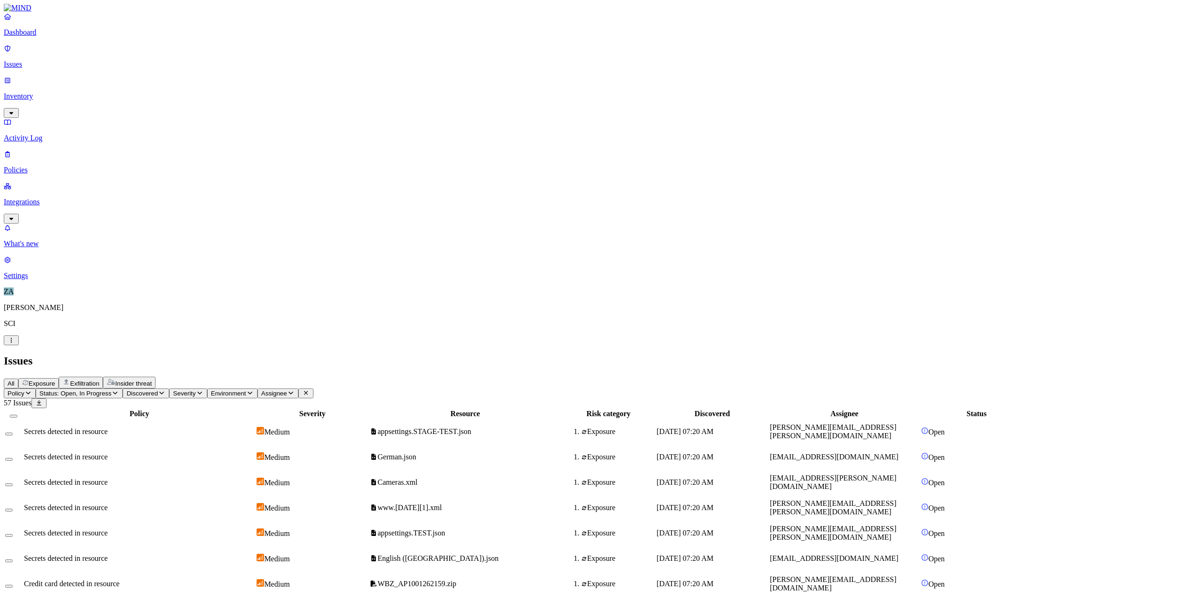
click at [108, 428] on span "Secrets detected in resource" at bounding box center [66, 432] width 84 height 8
click at [108, 453] on span "Secrets detected in resource" at bounding box center [66, 457] width 84 height 8
click at [194, 470] on td "Secrets detected in resource" at bounding box center [139, 482] width 232 height 24
click at [255, 554] on div "Secrets detected in resource" at bounding box center [139, 558] width 231 height 8
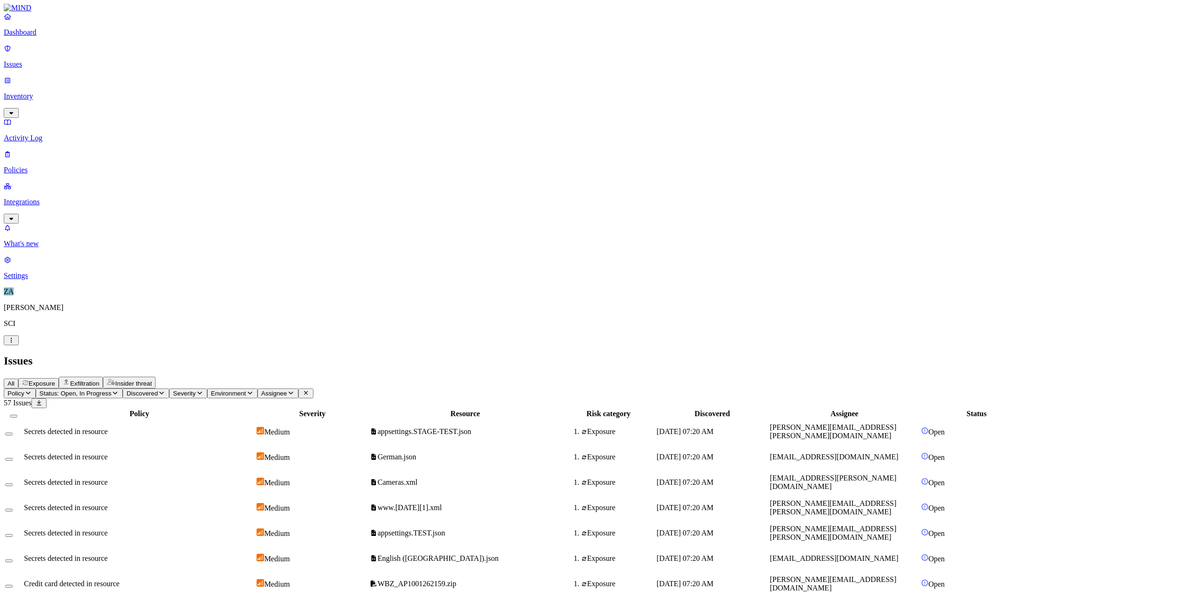
click at [45, 37] on p "Dashboard" at bounding box center [601, 32] width 1195 height 8
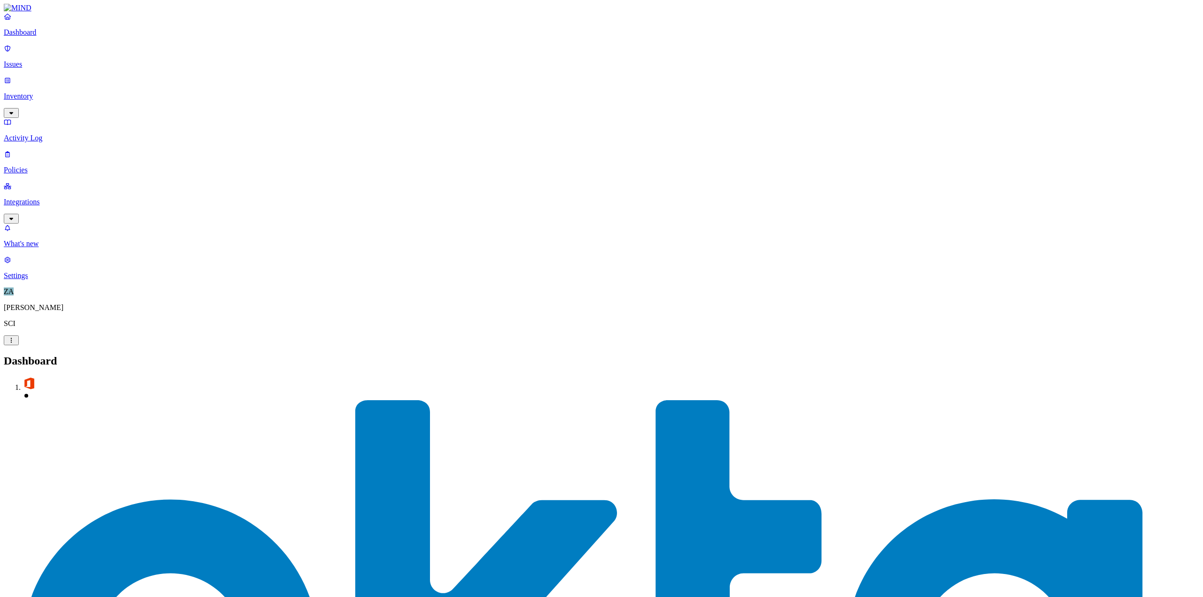
click at [31, 60] on p "Issues" at bounding box center [601, 64] width 1195 height 8
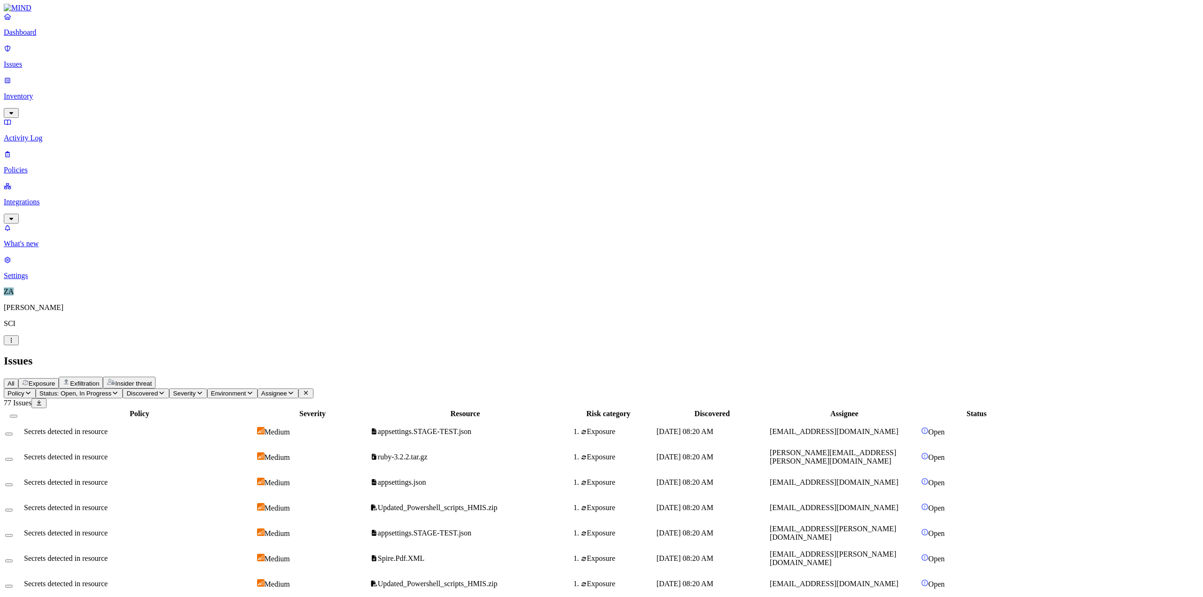
click at [169, 389] on button "Discovered" at bounding box center [146, 394] width 47 height 10
click at [246, 390] on span "Environment" at bounding box center [228, 393] width 35 height 7
click at [32, 390] on icon "button" at bounding box center [28, 393] width 8 height 6
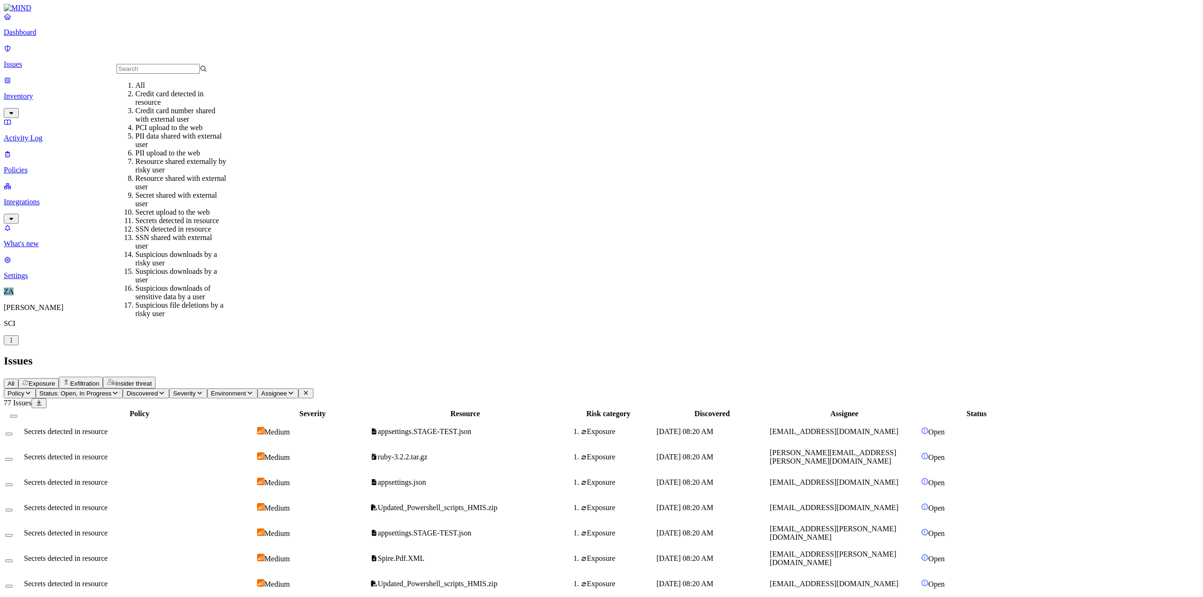
click at [32, 390] on icon "button" at bounding box center [28, 393] width 8 height 6
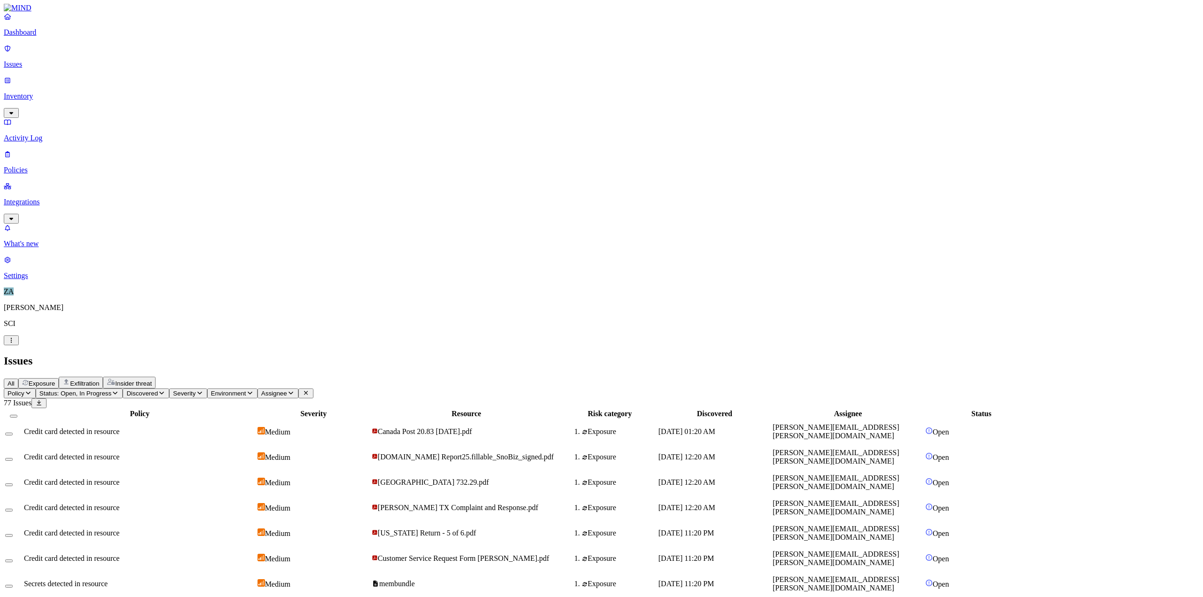
click at [48, 92] on p "Inventory" at bounding box center [601, 96] width 1195 height 8
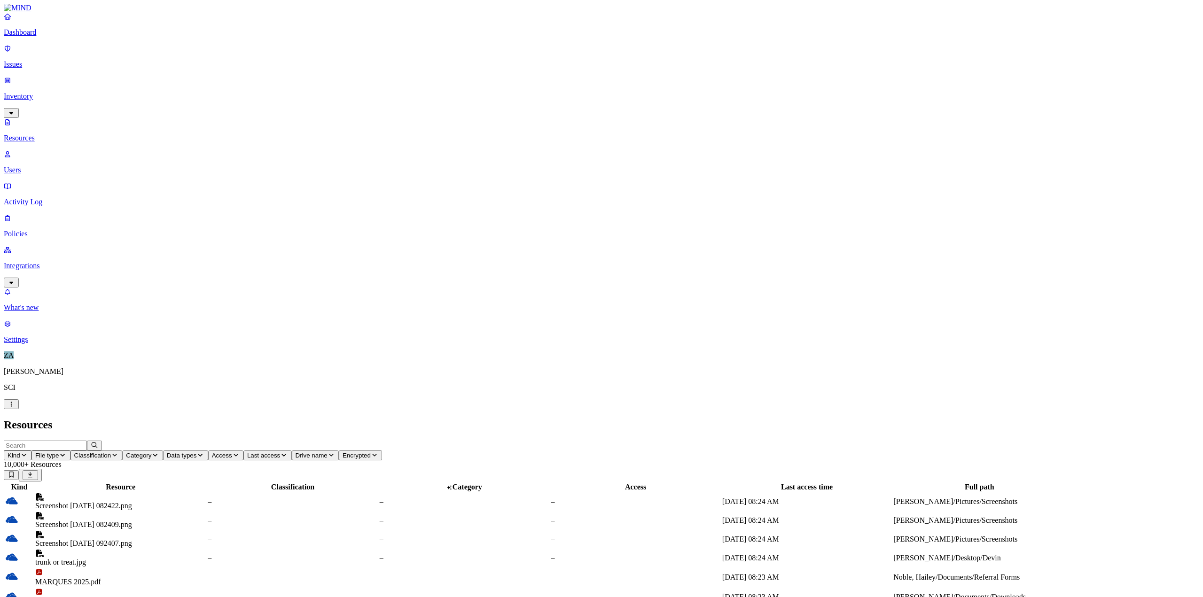
click at [61, 166] on p "Users" at bounding box center [601, 170] width 1195 height 8
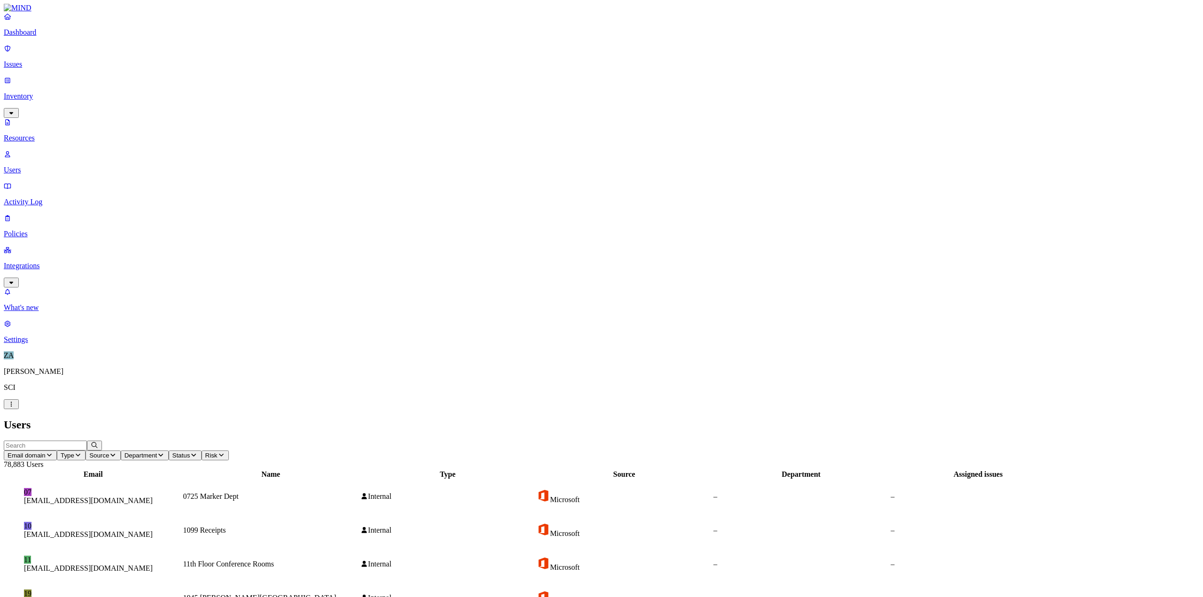
click at [53, 452] on icon "button" at bounding box center [50, 455] width 8 height 6
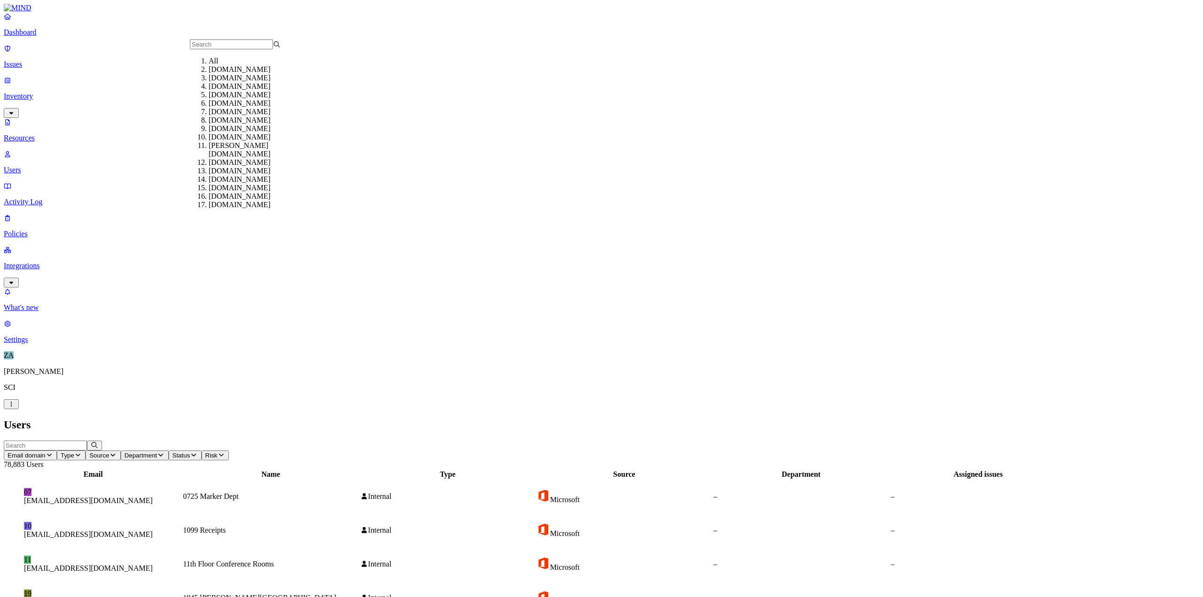
click at [53, 452] on icon "button" at bounding box center [50, 455] width 8 height 6
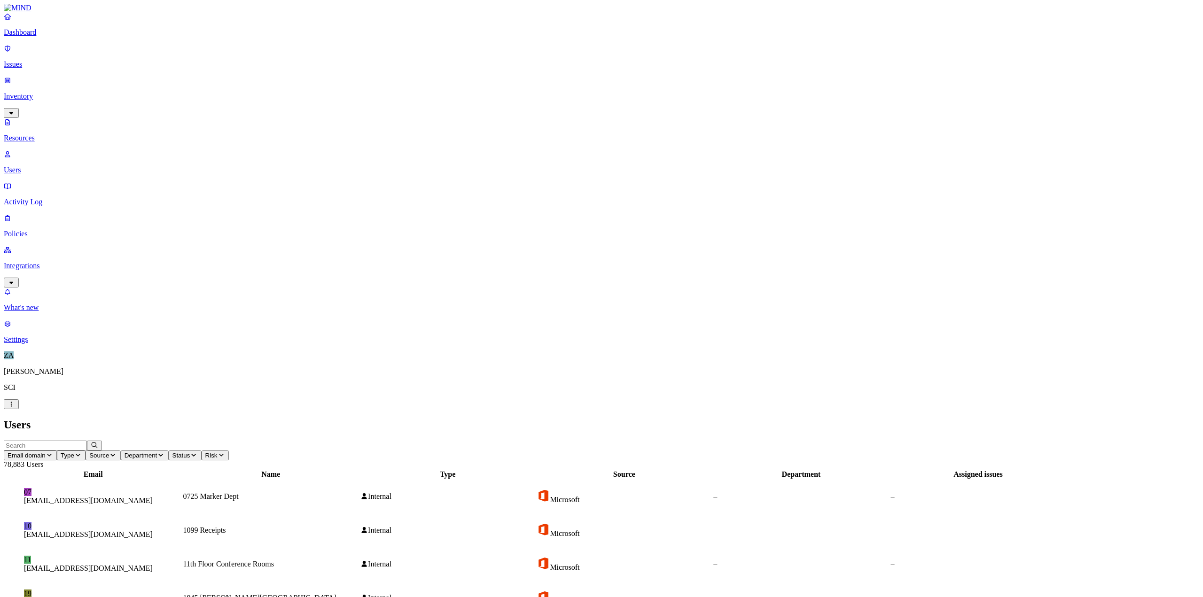
click at [82, 452] on icon "button" at bounding box center [78, 455] width 8 height 6
click at [120, 451] on button "Source" at bounding box center [103, 456] width 35 height 10
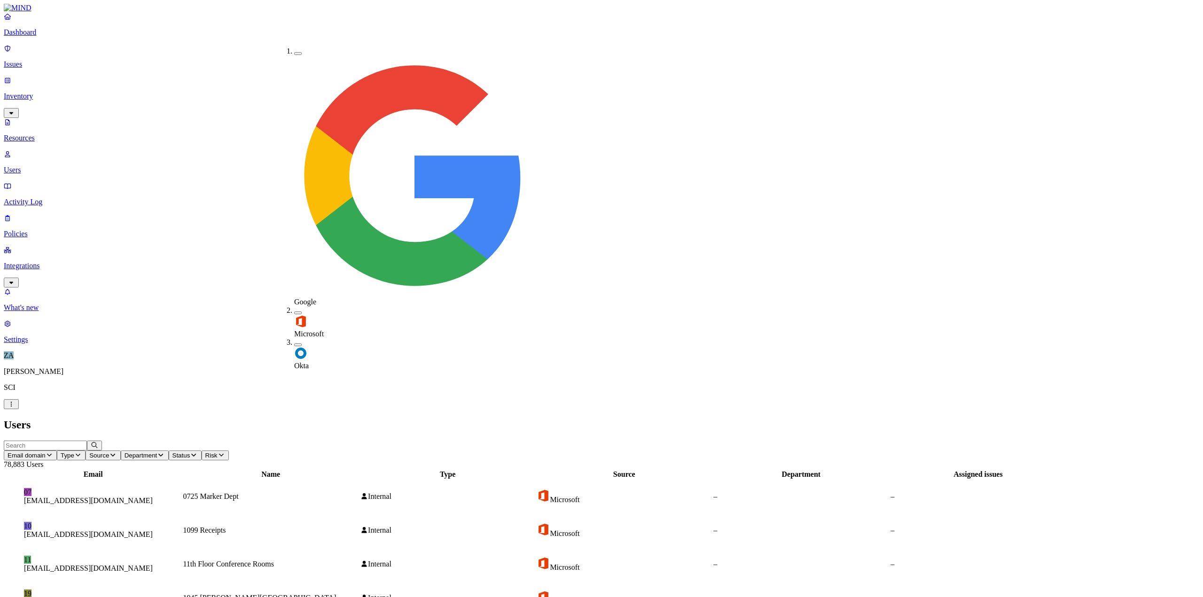
click at [157, 452] on span "Department" at bounding box center [141, 455] width 33 height 7
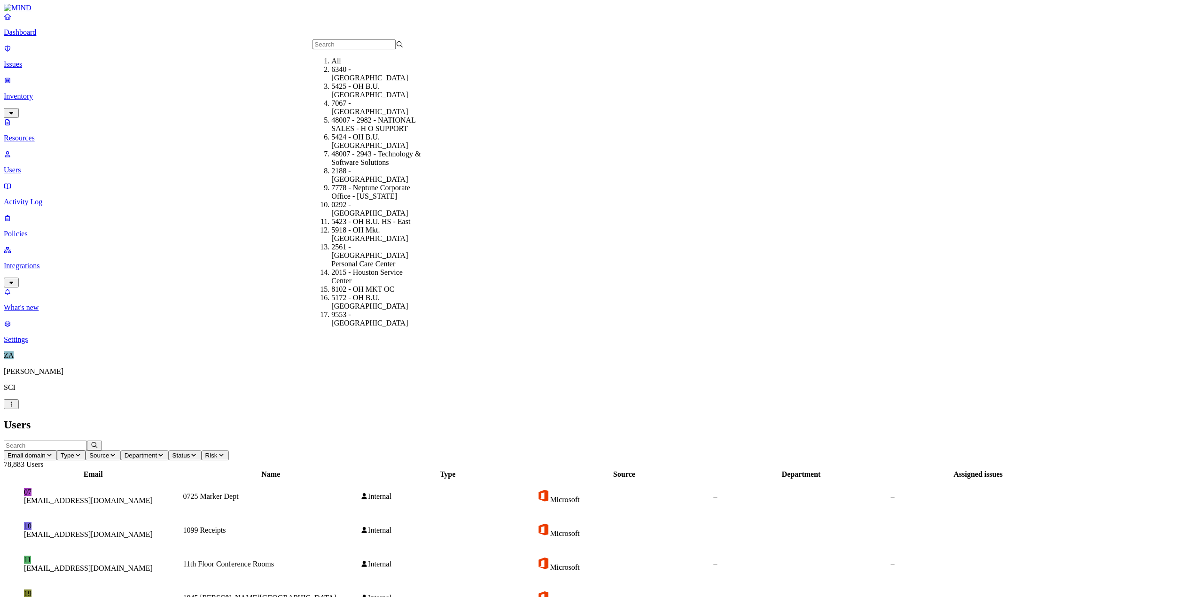
click at [190, 452] on span "Status" at bounding box center [181, 455] width 18 height 7
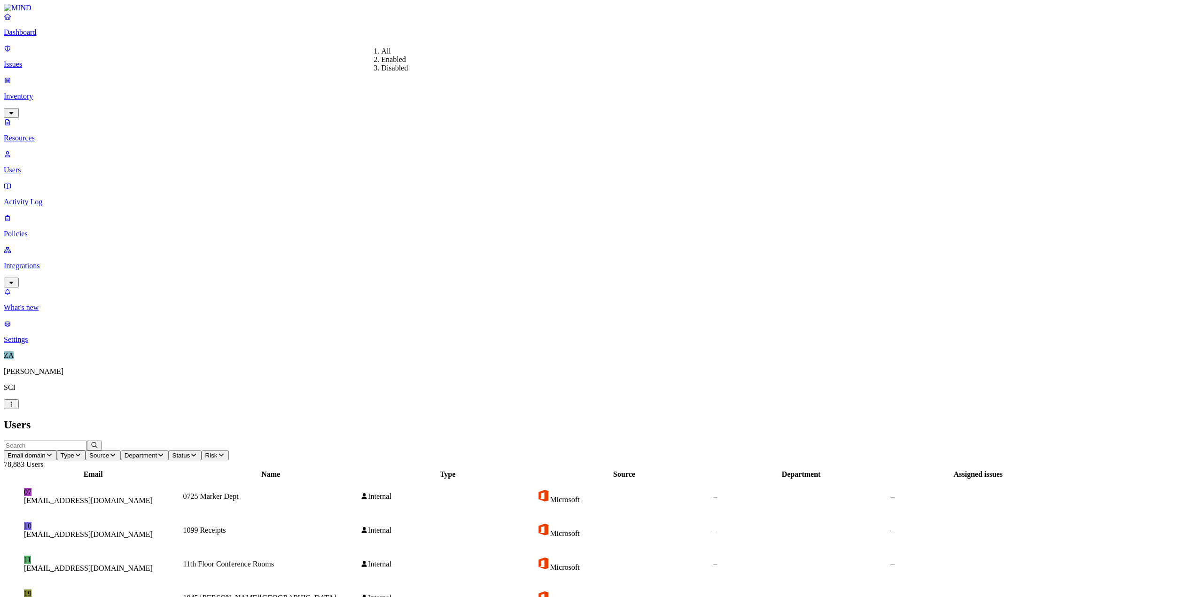
click at [225, 452] on icon "button" at bounding box center [222, 455] width 8 height 6
click at [181, 488] on div "07 [EMAIL_ADDRESS][DOMAIN_NAME]" at bounding box center [93, 496] width 176 height 17
drag, startPoint x: 278, startPoint y: 67, endPoint x: 272, endPoint y: 67, distance: 6.6
click at [181, 488] on div "07 [EMAIL_ADDRESS][DOMAIN_NAME]" at bounding box center [93, 496] width 176 height 17
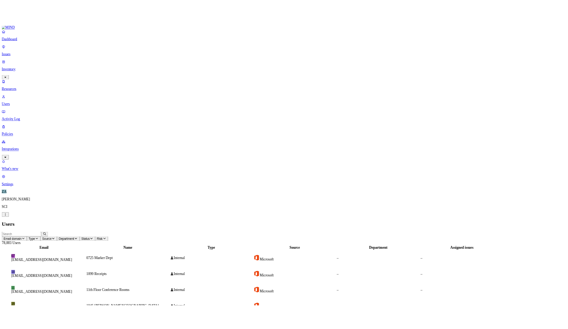
scroll to position [57, 0]
